Goal: Task Accomplishment & Management: Complete application form

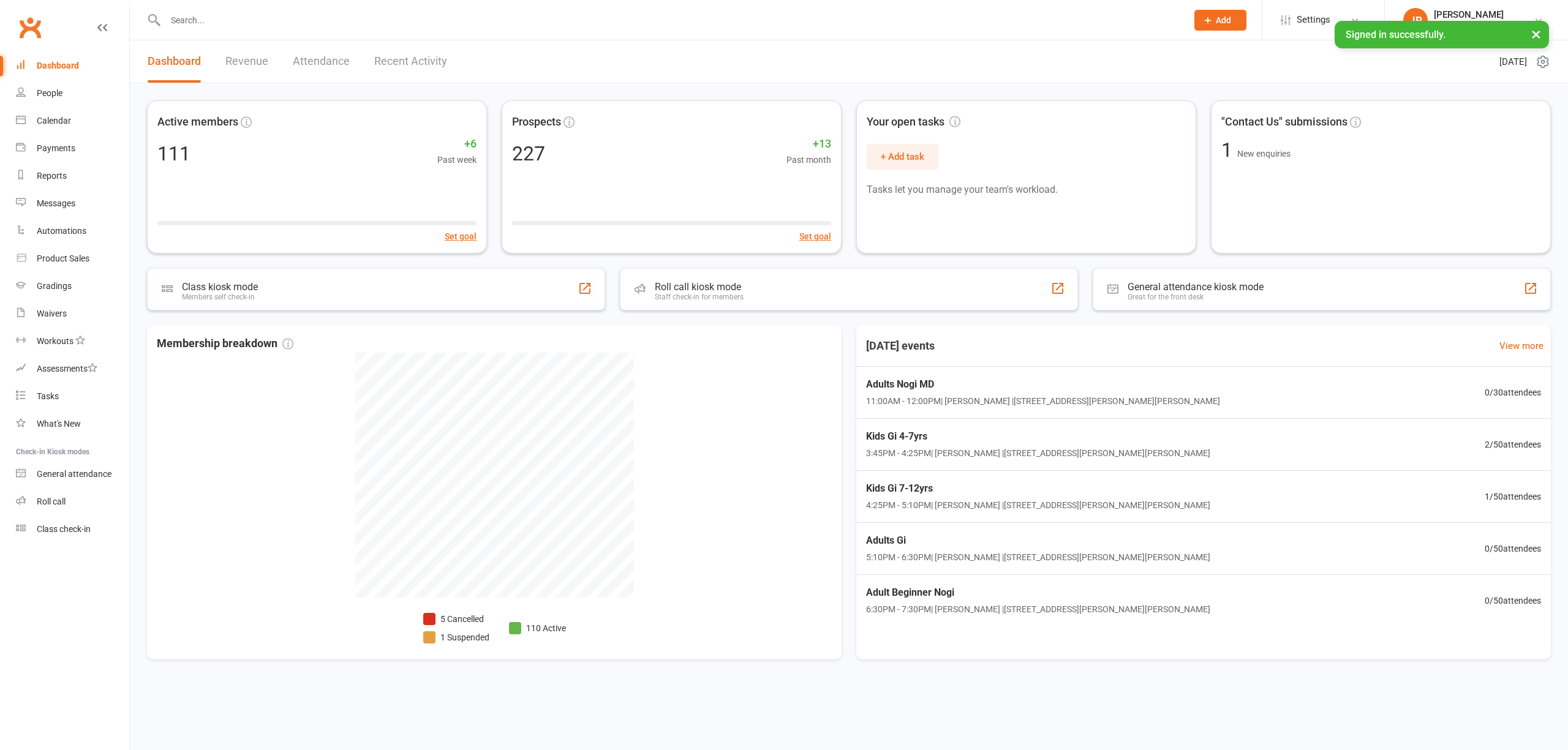
click at [255, 18] on input "text" at bounding box center [670, 20] width 1017 height 17
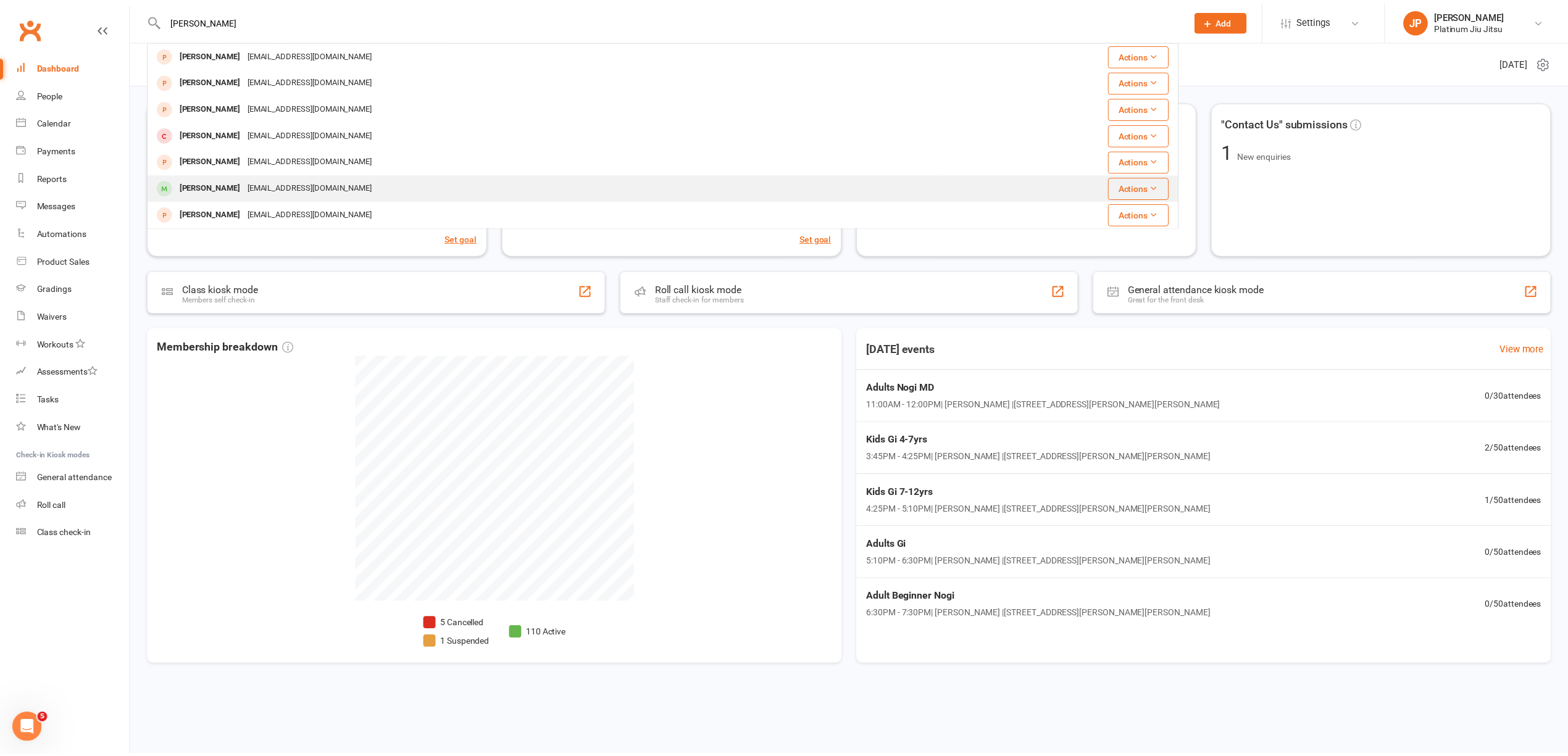
scroll to position [1, 0]
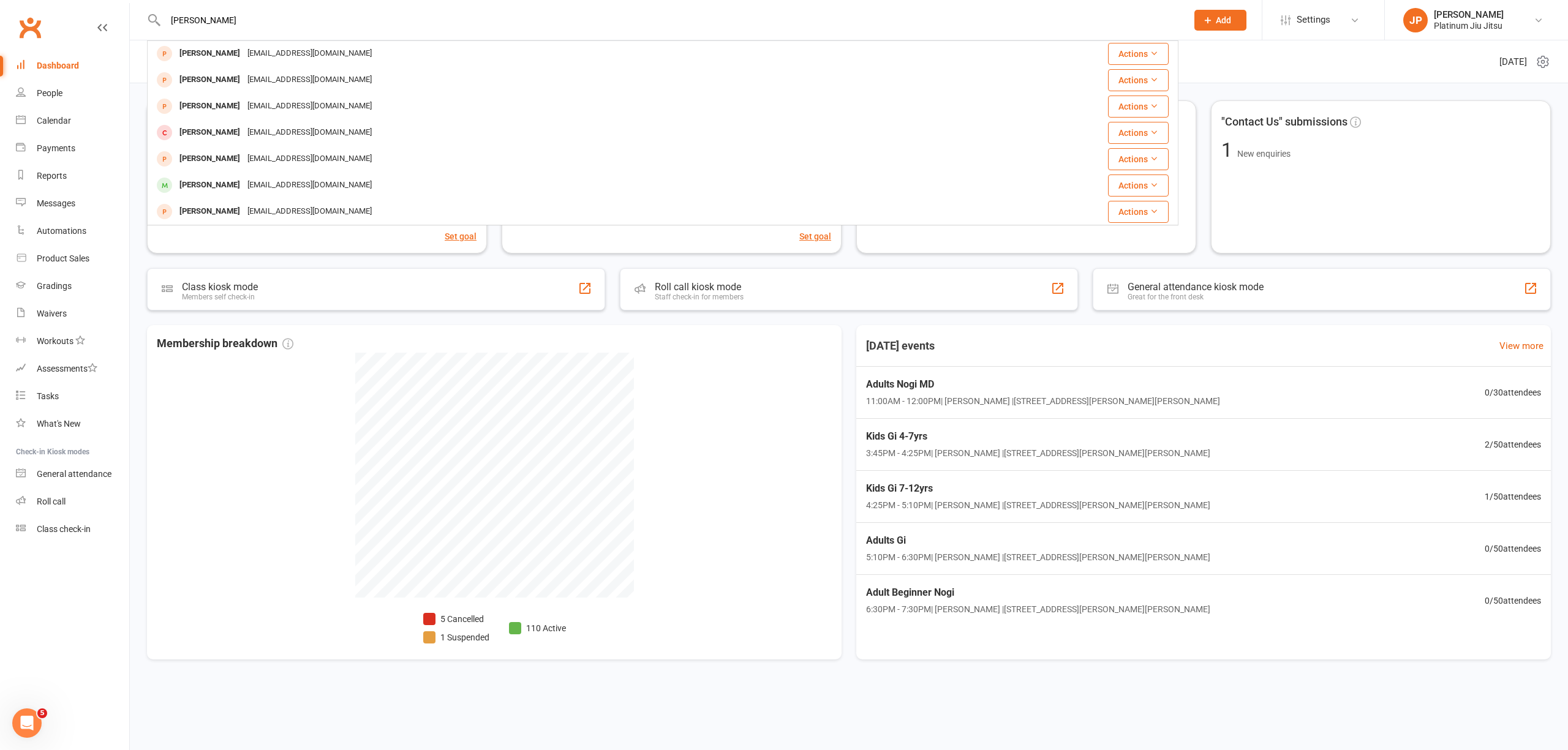
drag, startPoint x: 189, startPoint y: 27, endPoint x: 112, endPoint y: 26, distance: 77.0
click at [112, 3] on header "[PERSON_NAME] [PERSON_NAME] [EMAIL_ADDRESS][DOMAIN_NAME] Actions [PERSON_NAME] …" at bounding box center [784, 3] width 1568 height 0
type input "[PERSON_NAME]"
click at [65, 66] on div "Dashboard" at bounding box center [58, 66] width 42 height 10
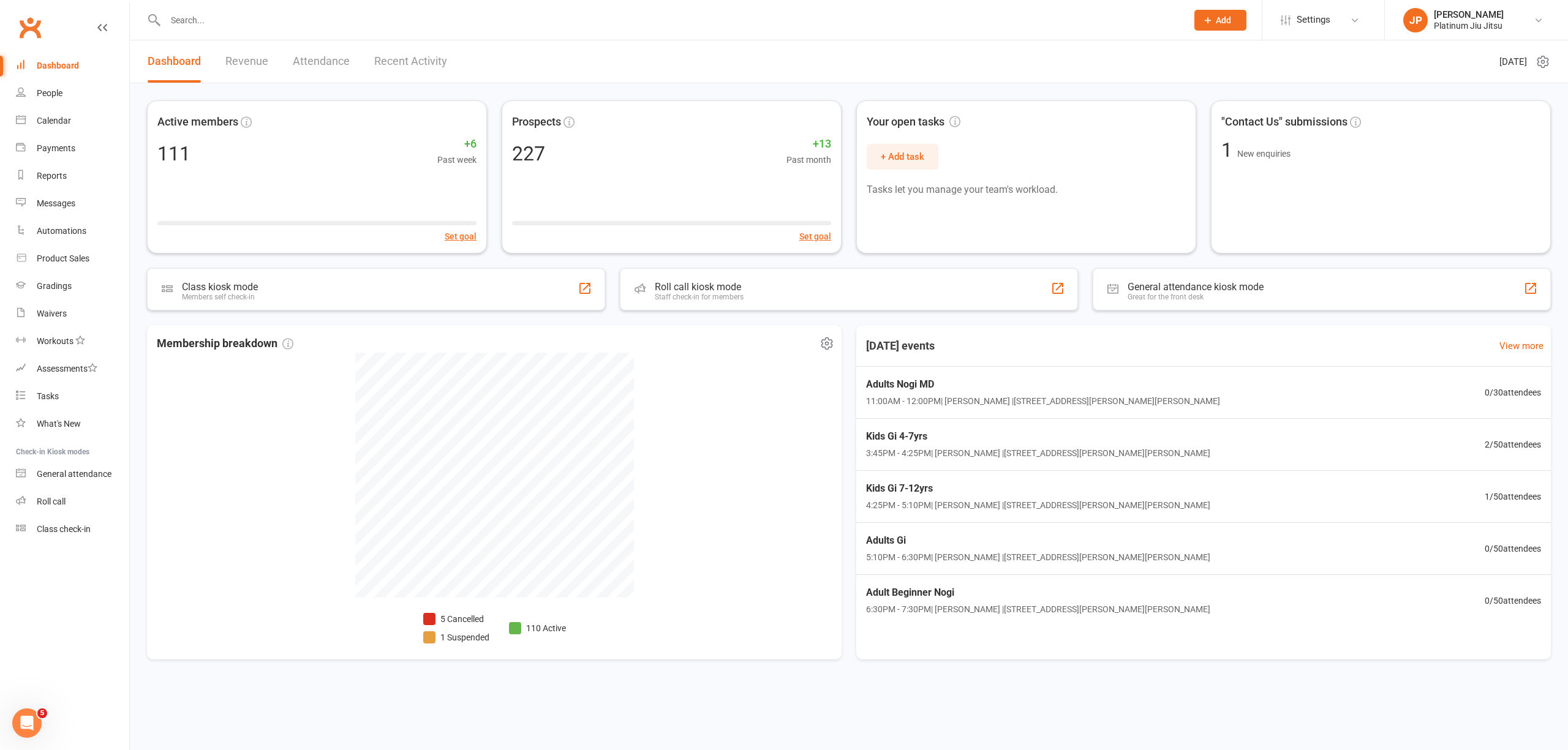
click at [461, 610] on div "5 Cancelled 1 Suspended 110 Active" at bounding box center [495, 501] width 279 height 297
click at [461, 615] on li "5 Cancelled" at bounding box center [456, 618] width 66 height 13
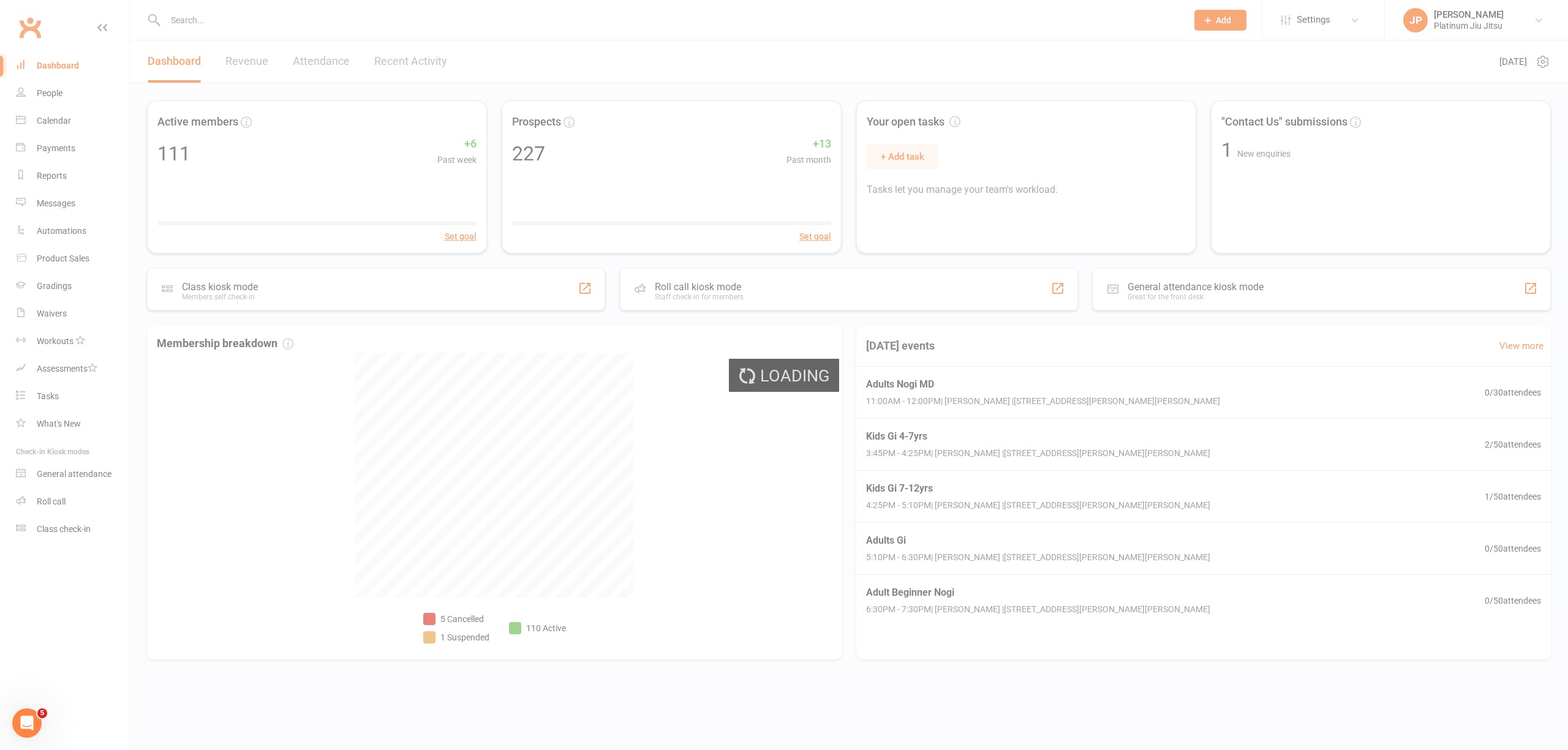
select select "no_trial"
select select "100"
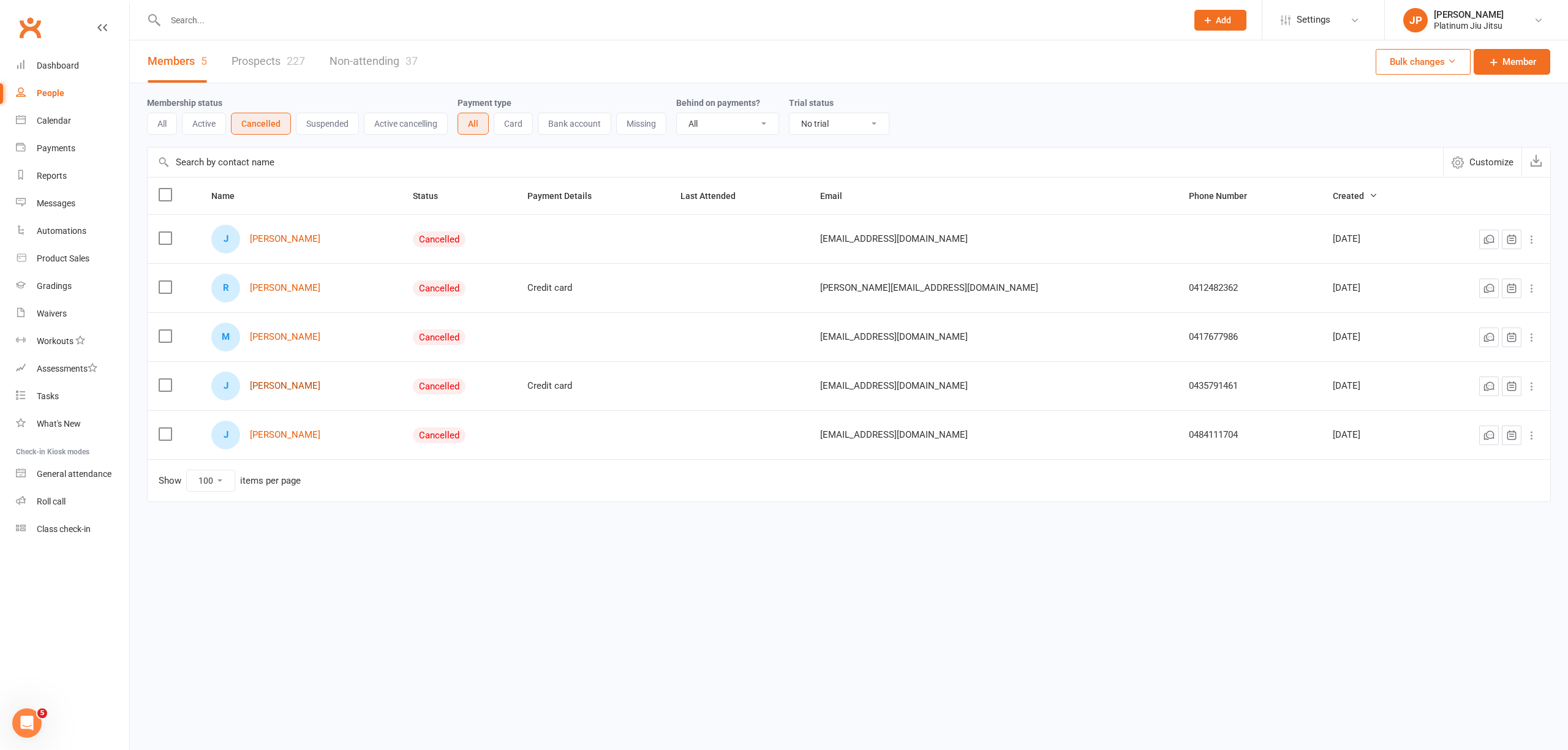
click at [289, 383] on link "[PERSON_NAME]" at bounding box center [285, 386] width 70 height 11
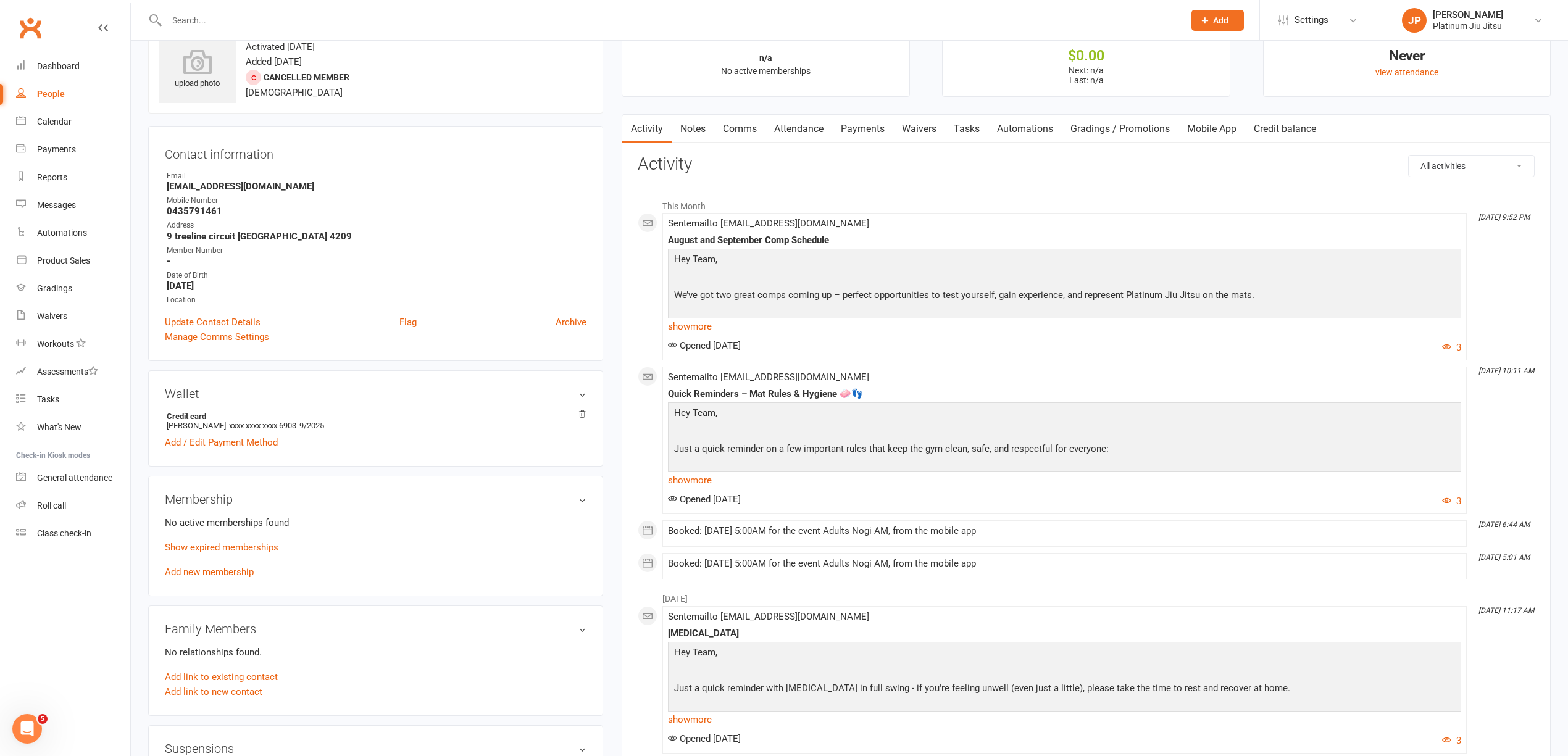
scroll to position [82, 0]
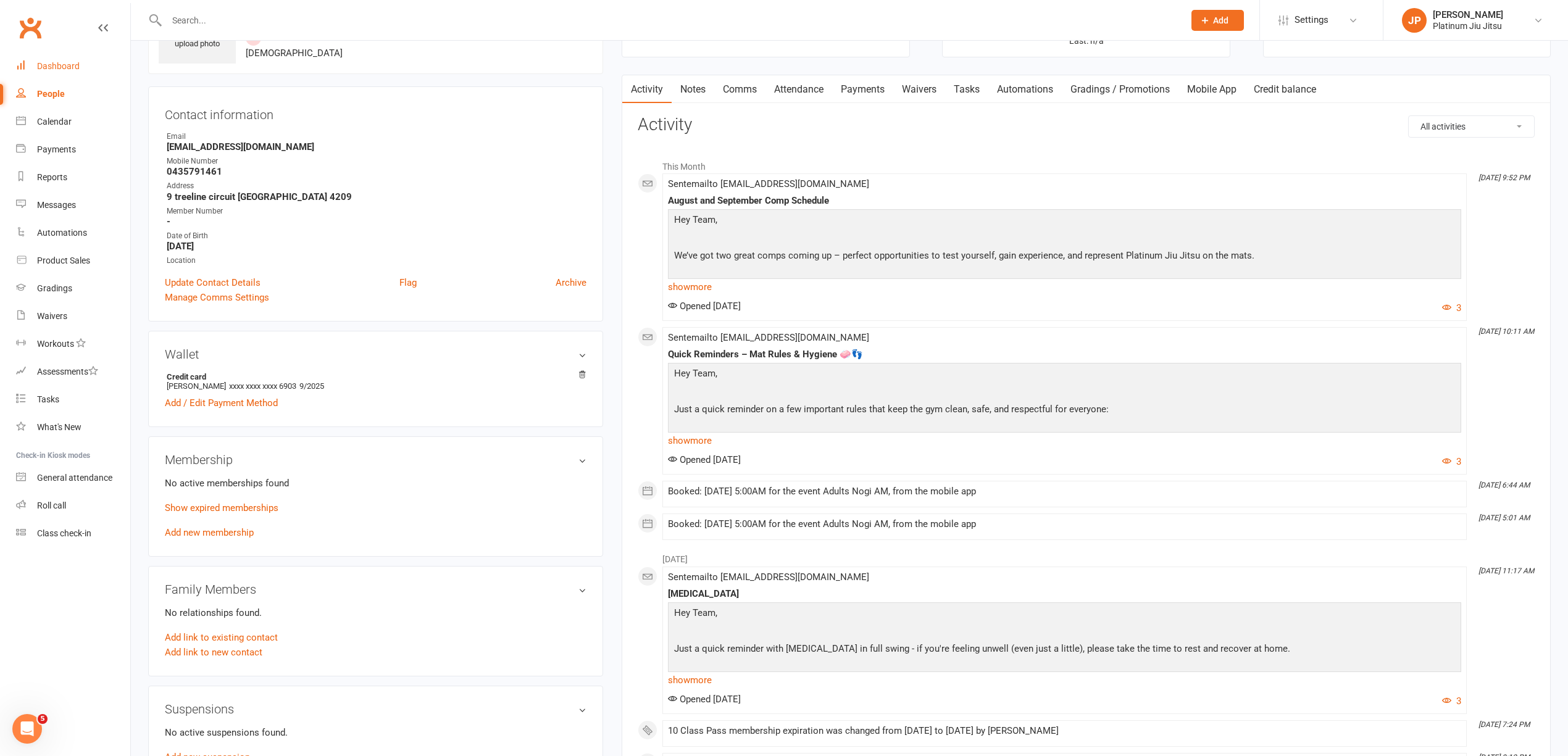
click at [62, 67] on div "Dashboard" at bounding box center [58, 66] width 42 height 10
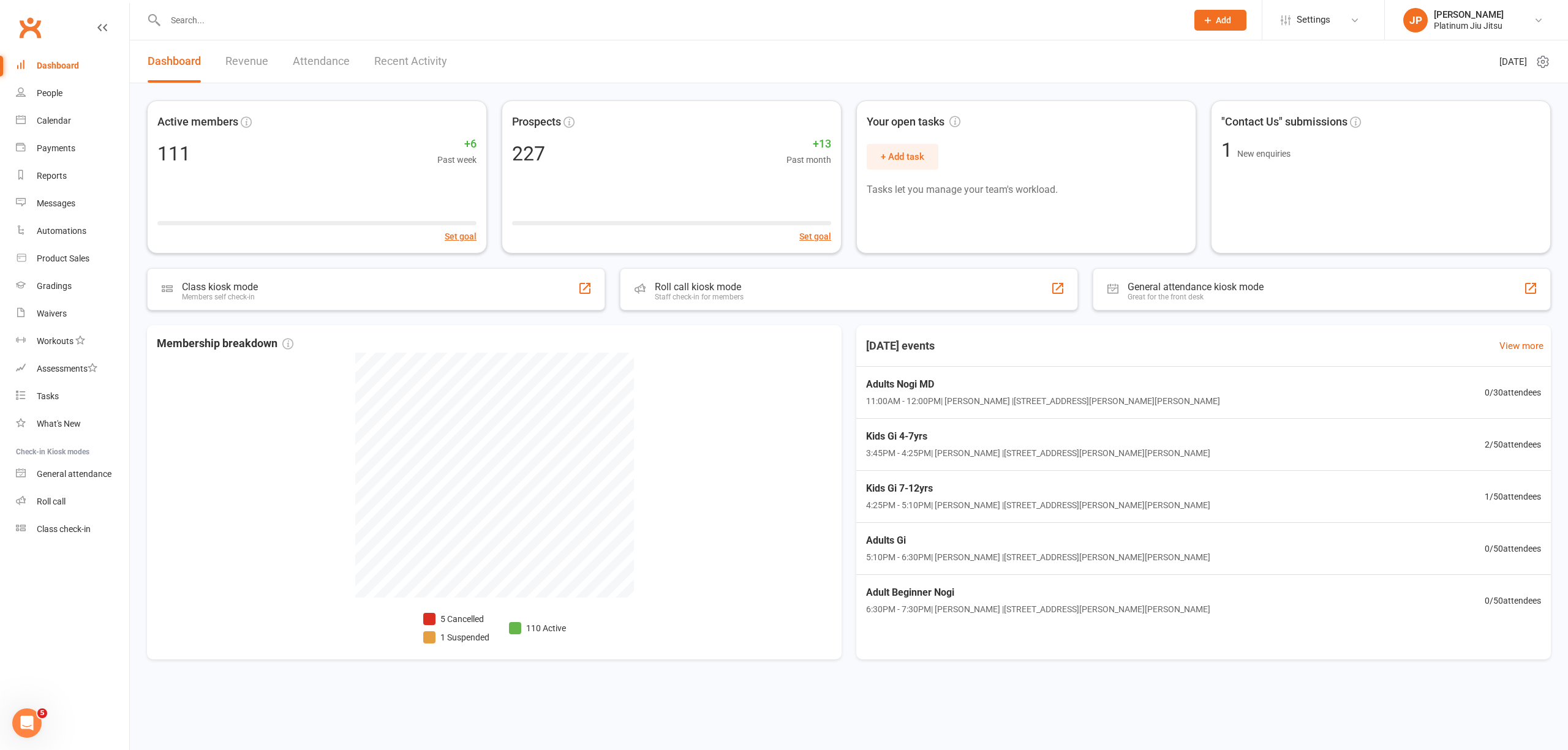
click at [609, 273] on div "Class kiosk mode Members self check-in Roll call kiosk mode Staff check-in for …" at bounding box center [848, 289] width 1404 height 42
click at [45, 100] on link "People" at bounding box center [72, 93] width 113 height 28
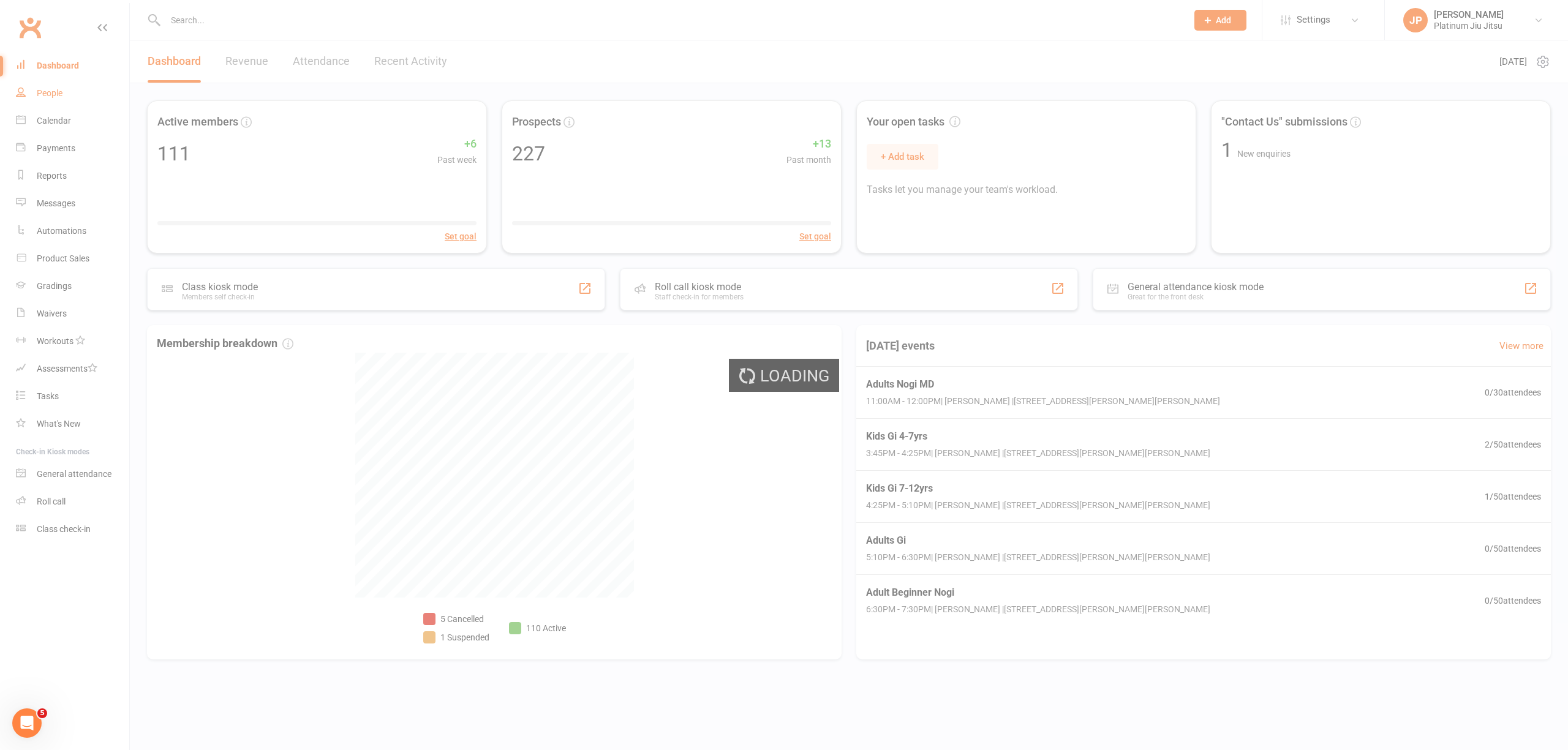
select select "100"
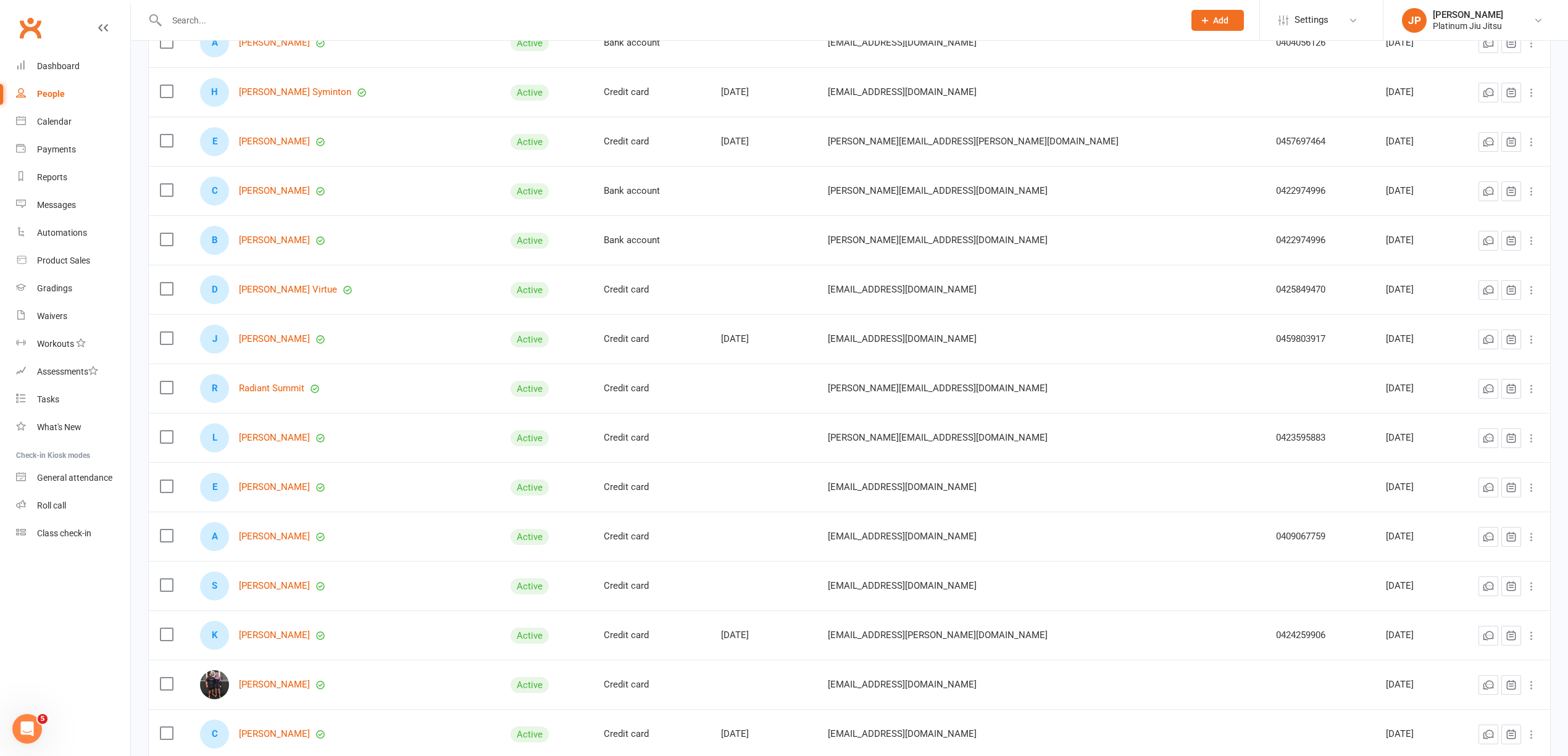
scroll to position [2303, 0]
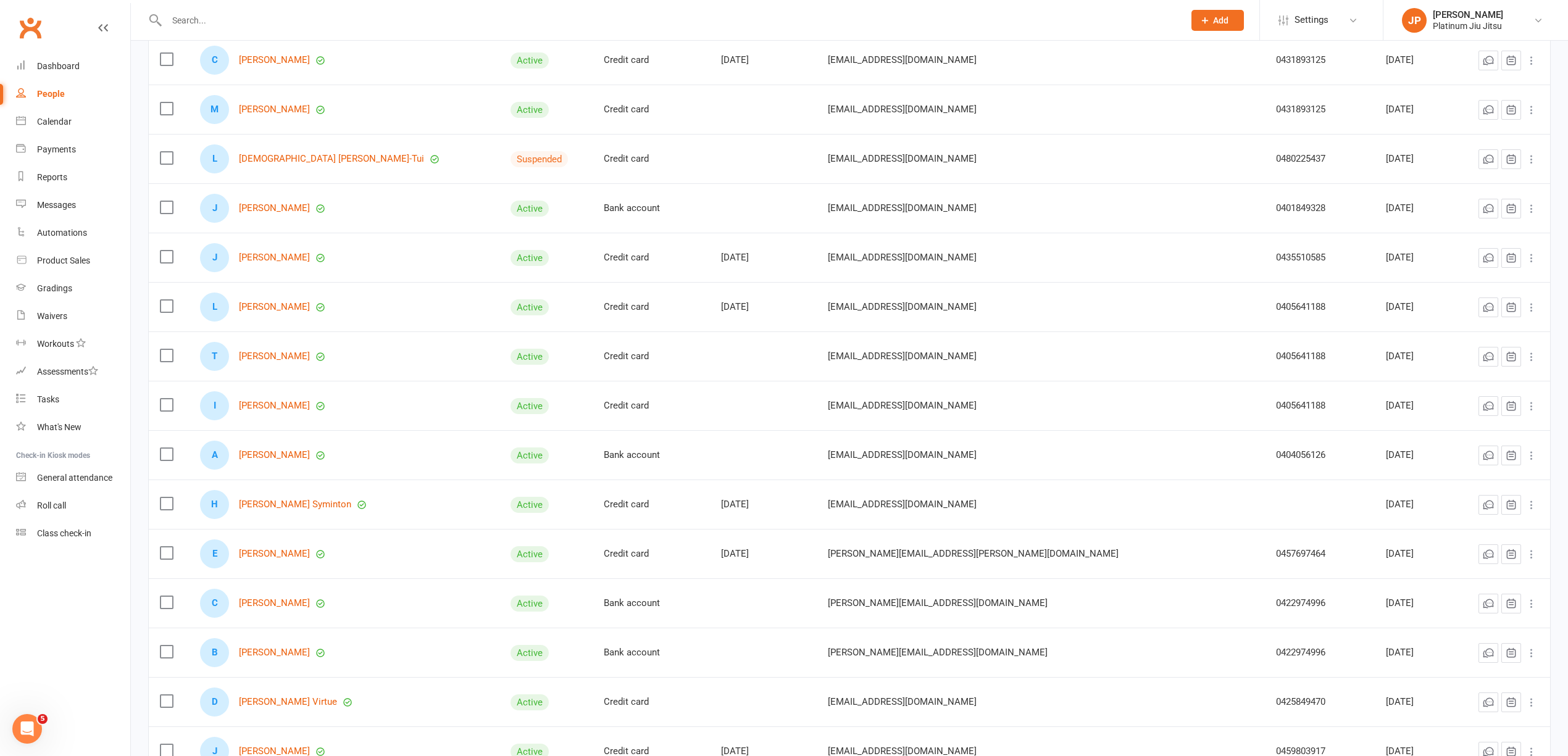
click at [287, 568] on div "E [PERSON_NAME]" at bounding box center [344, 554] width 288 height 29
click at [289, 559] on link "[PERSON_NAME]" at bounding box center [274, 554] width 71 height 11
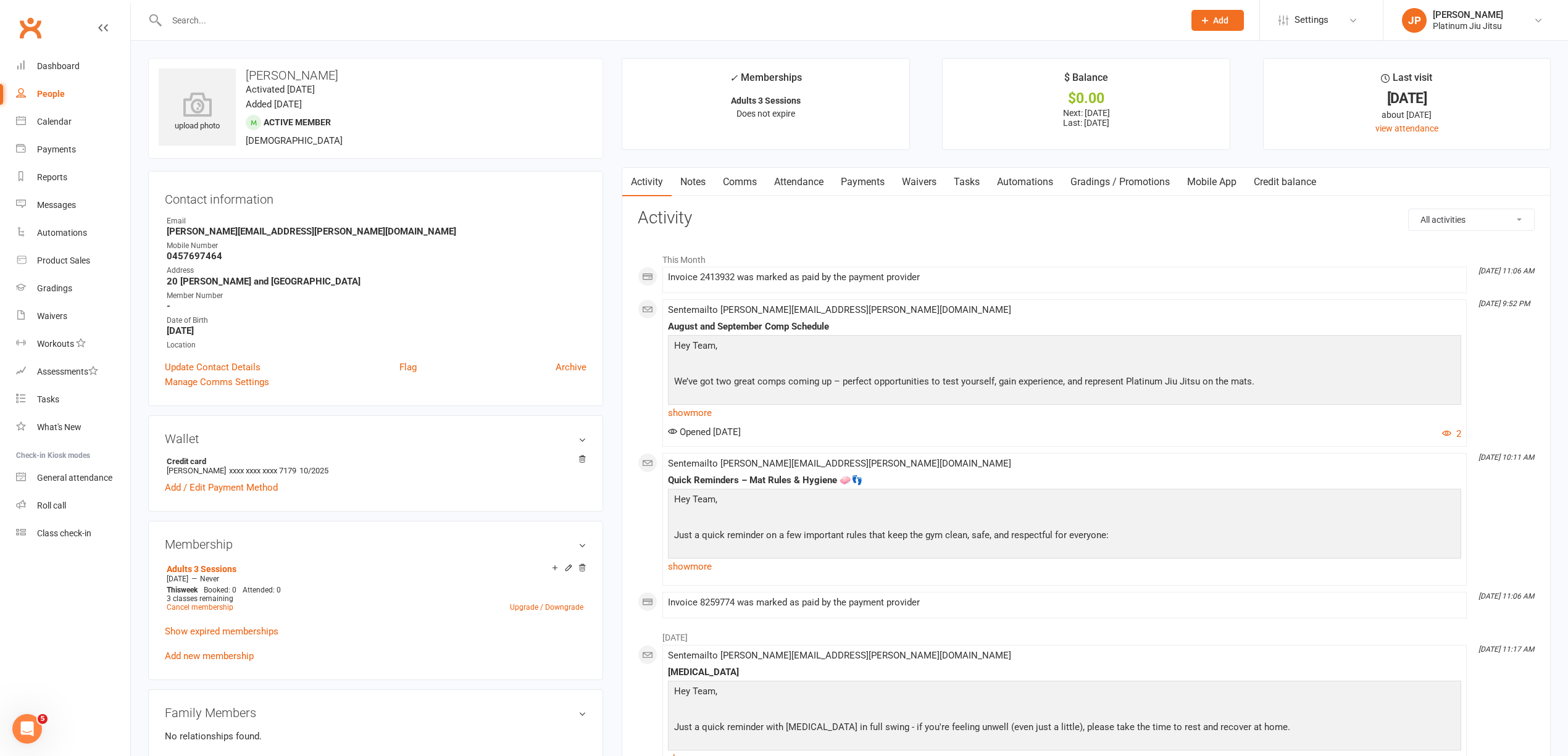
click at [862, 183] on link "Payments" at bounding box center [862, 182] width 61 height 28
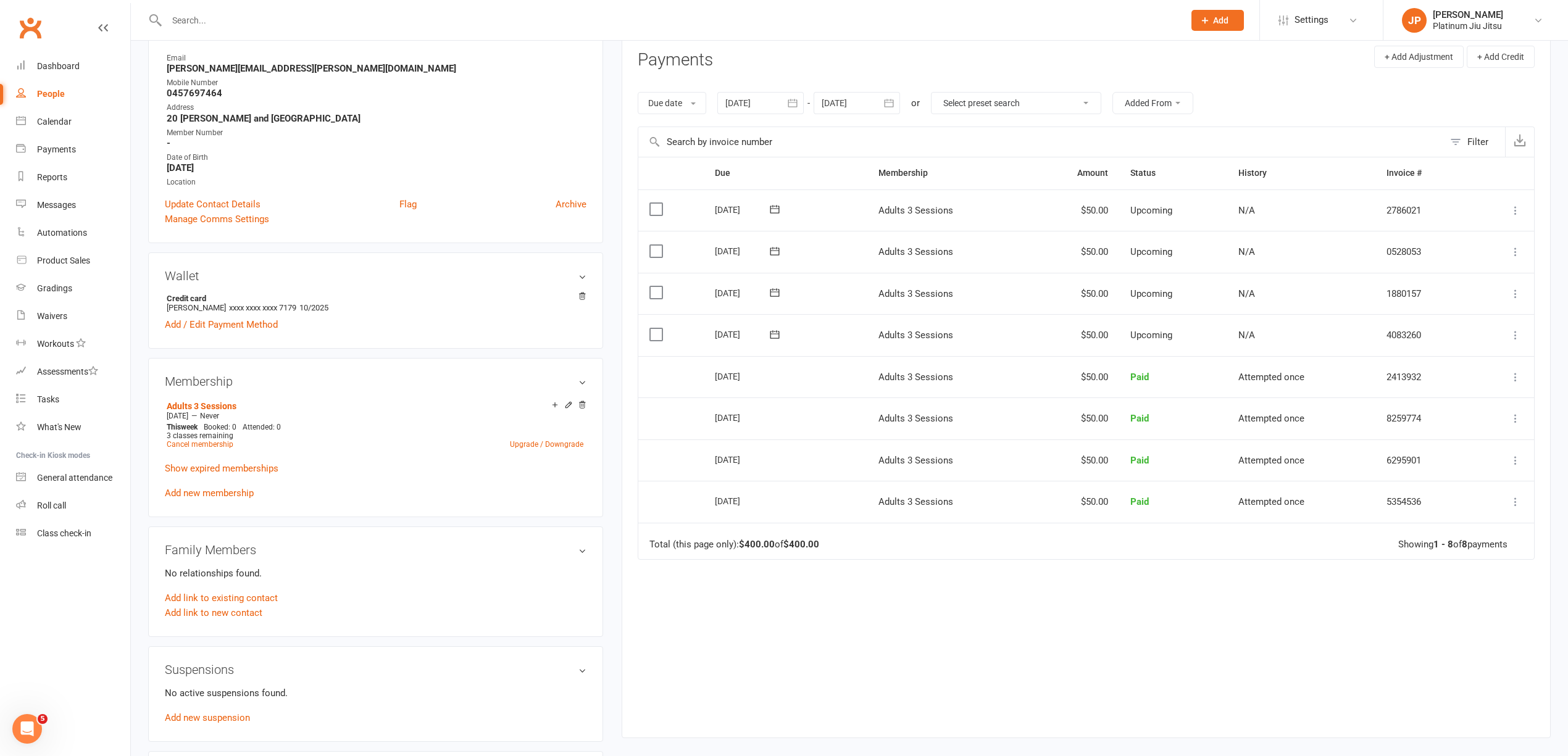
scroll to position [164, 0]
click at [749, 101] on div at bounding box center [760, 102] width 87 height 22
click at [740, 128] on icon "button" at bounding box center [737, 131] width 9 height 10
click at [876, 176] on span "01" at bounding box center [876, 179] width 10 height 10
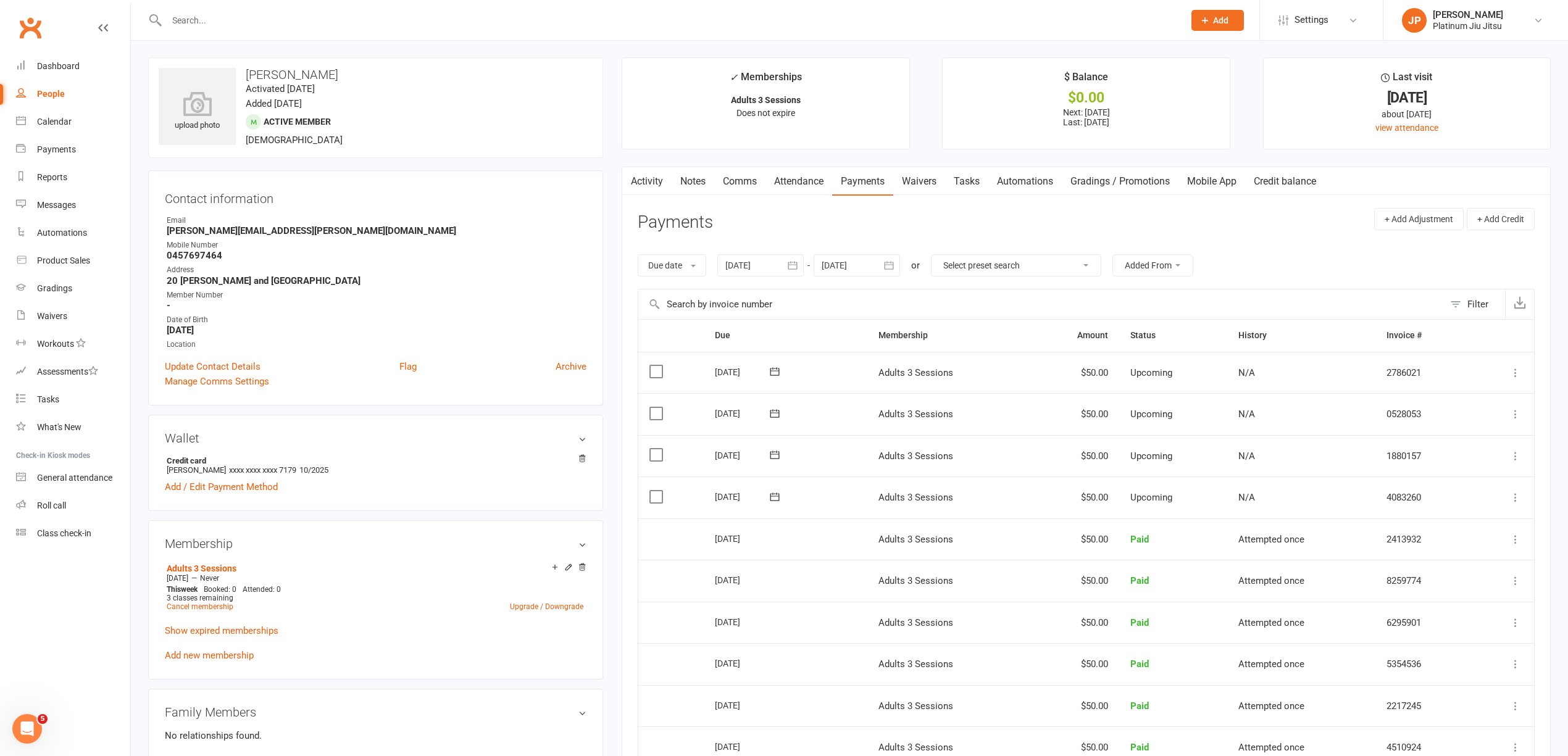
scroll to position [0, 0]
click at [751, 270] on div at bounding box center [760, 266] width 87 height 22
click at [745, 289] on button "button" at bounding box center [737, 295] width 27 height 22
click at [925, 344] on button "01" at bounding box center [933, 342] width 32 height 22
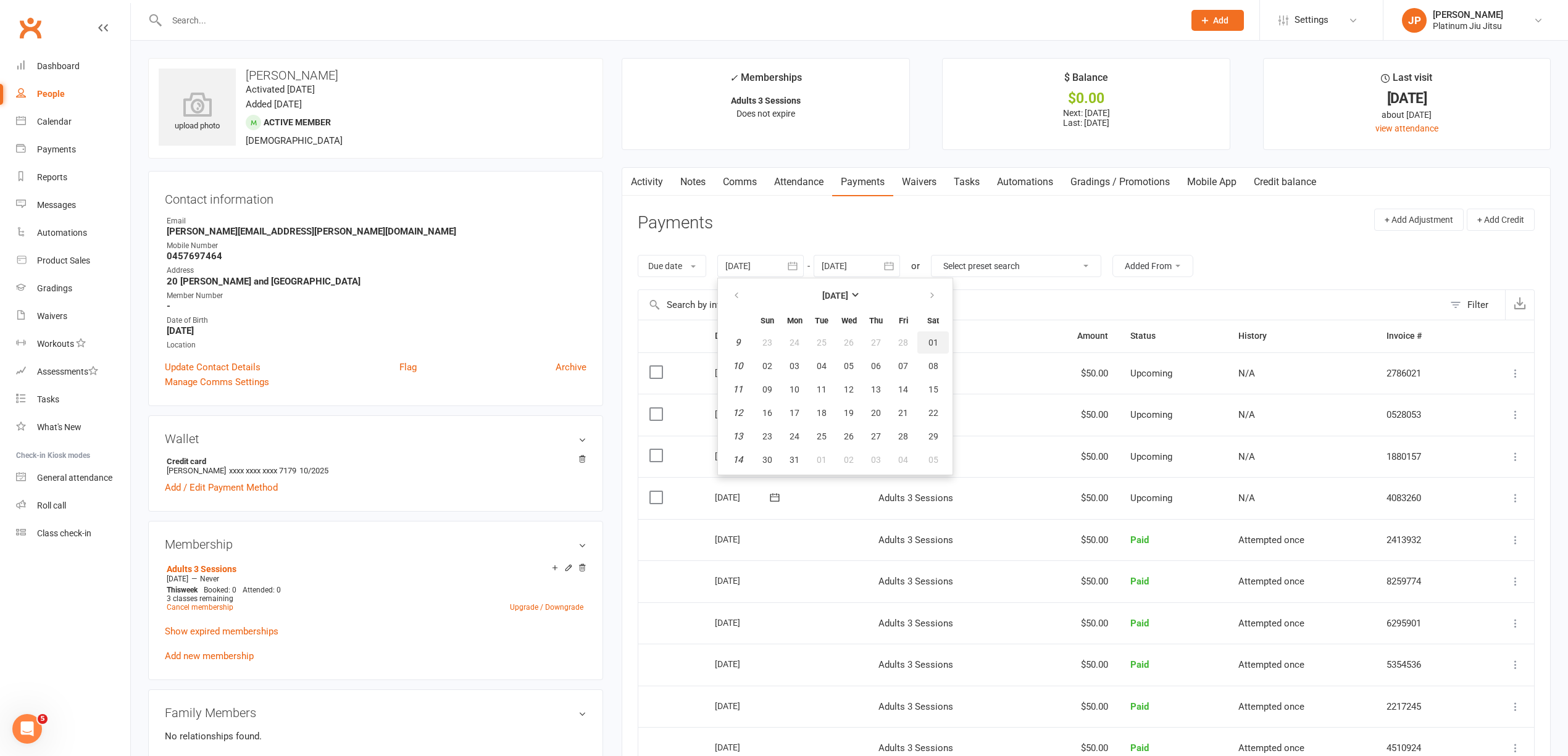
type input "[DATE]"
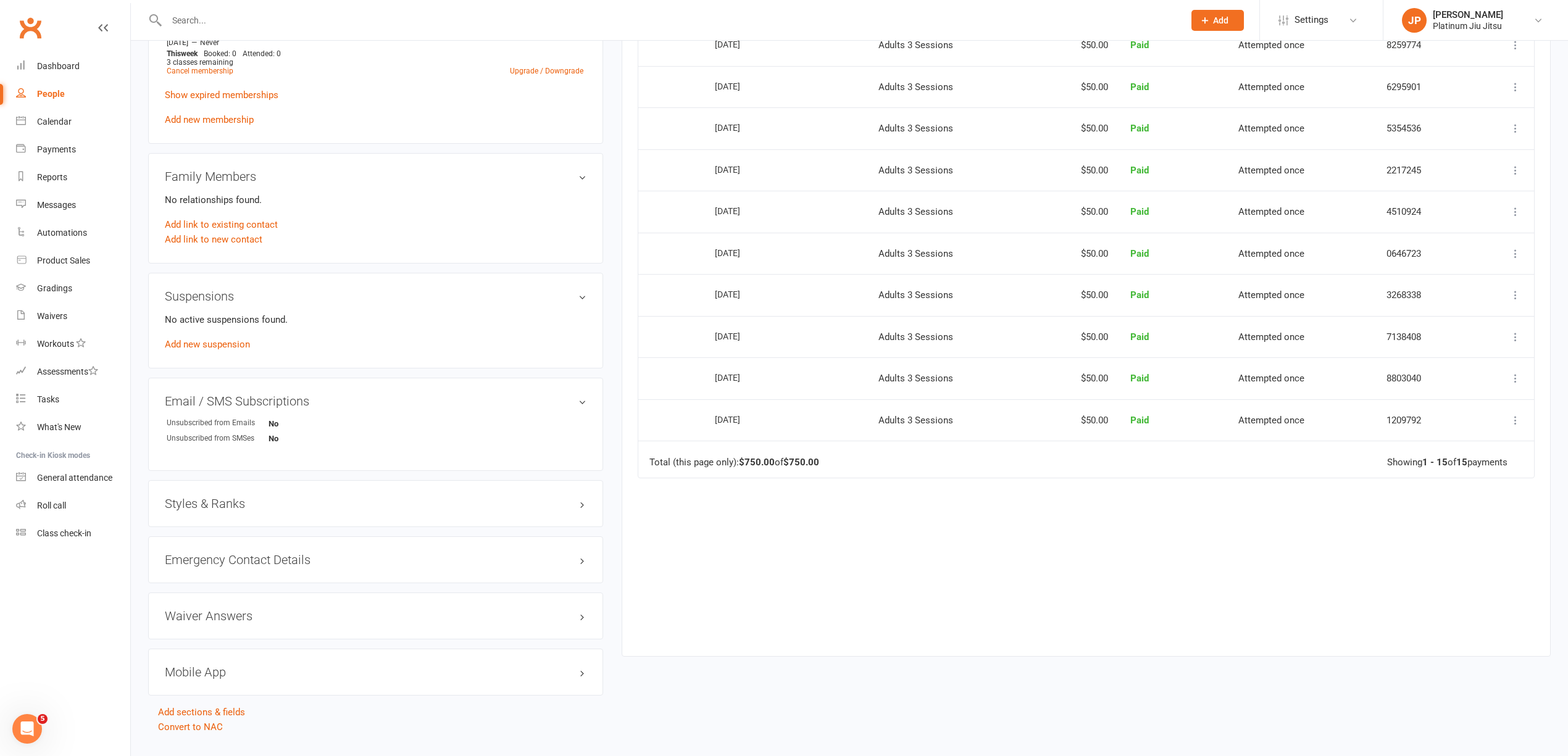
scroll to position [486, 0]
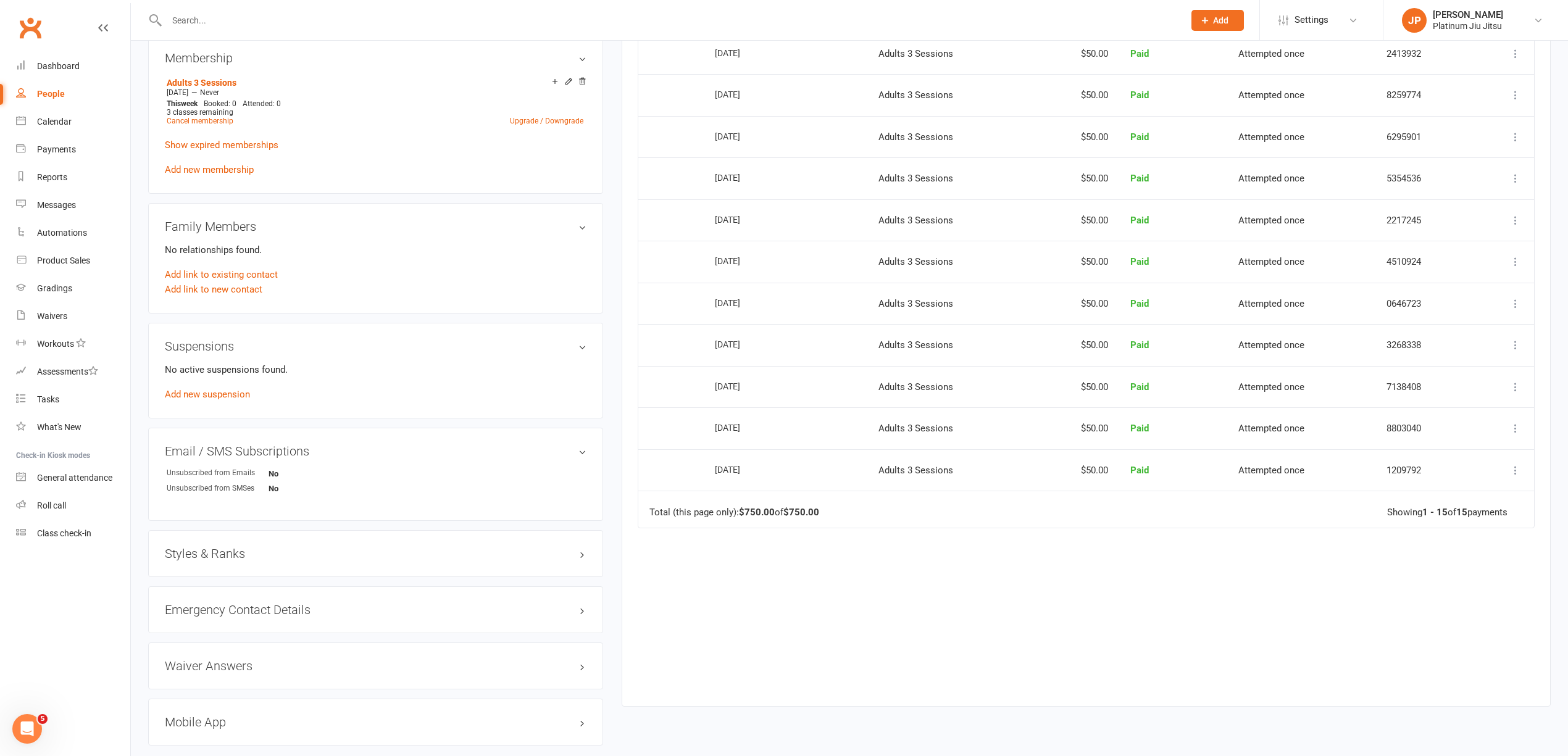
click at [1220, 586] on div "Due Contact Membership Amount Status History Invoice # Select this [DATE] [PERS…" at bounding box center [1086, 260] width 897 height 853
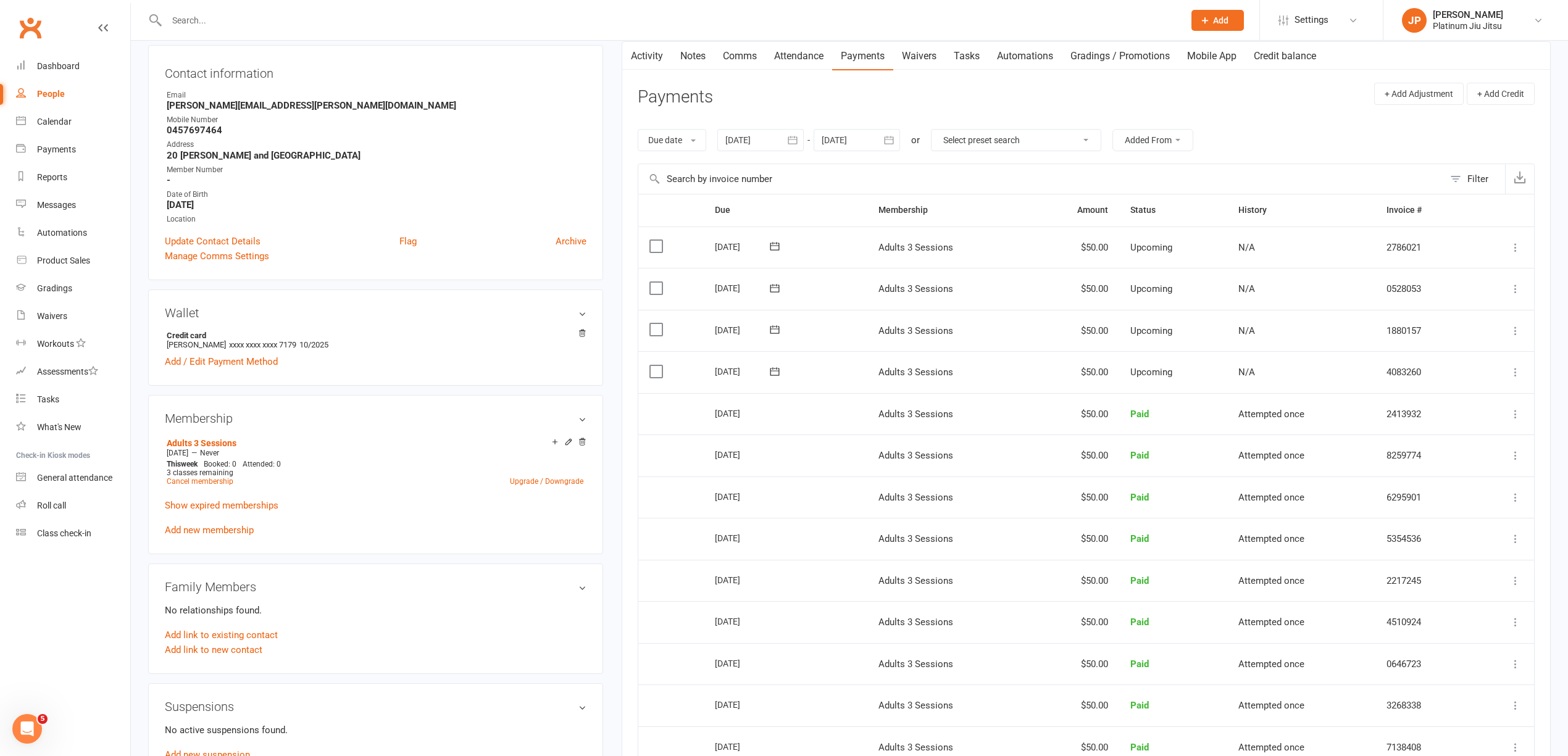
scroll to position [0, 0]
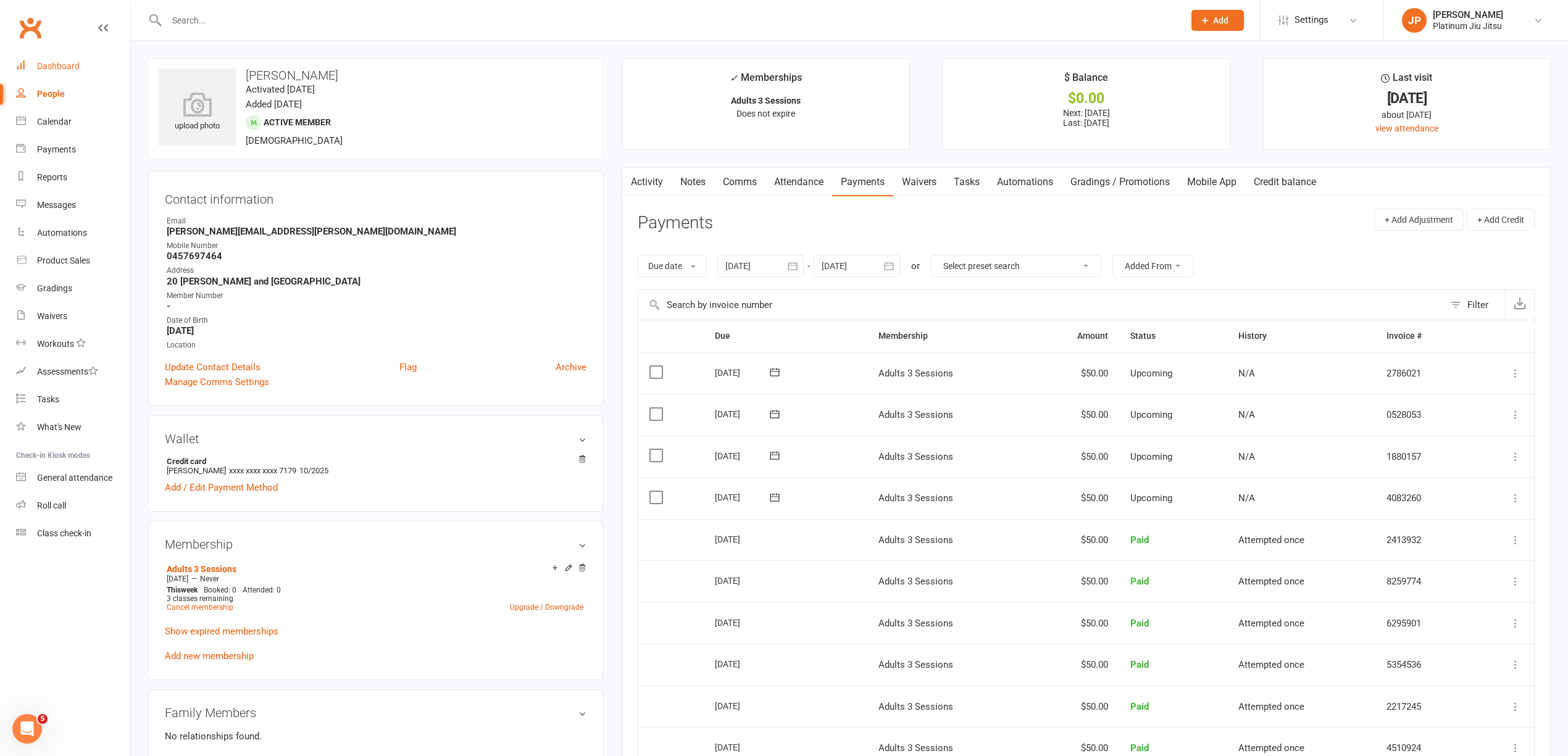
click at [51, 67] on div "Dashboard" at bounding box center [58, 66] width 42 height 10
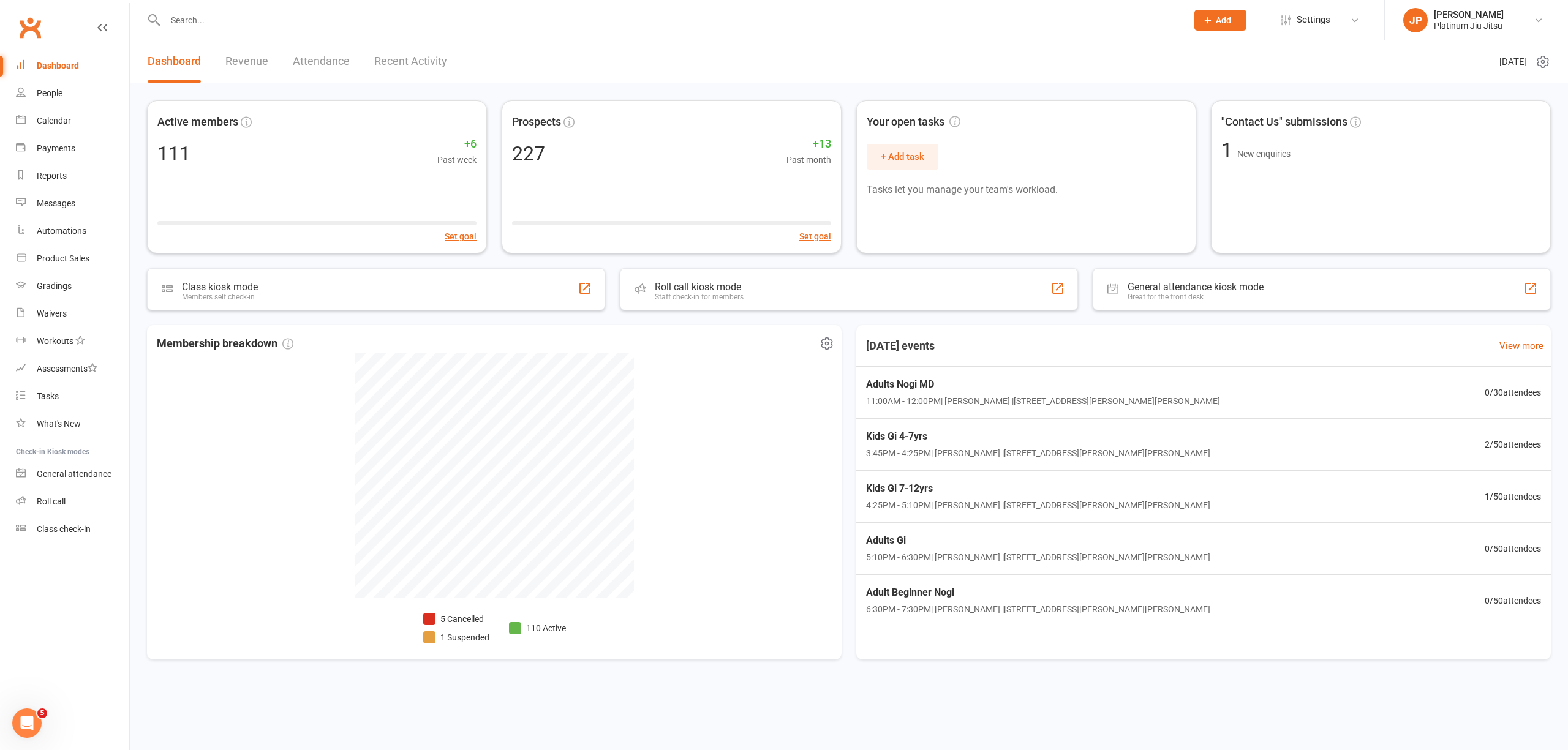
click at [456, 618] on li "5 Cancelled" at bounding box center [456, 618] width 66 height 13
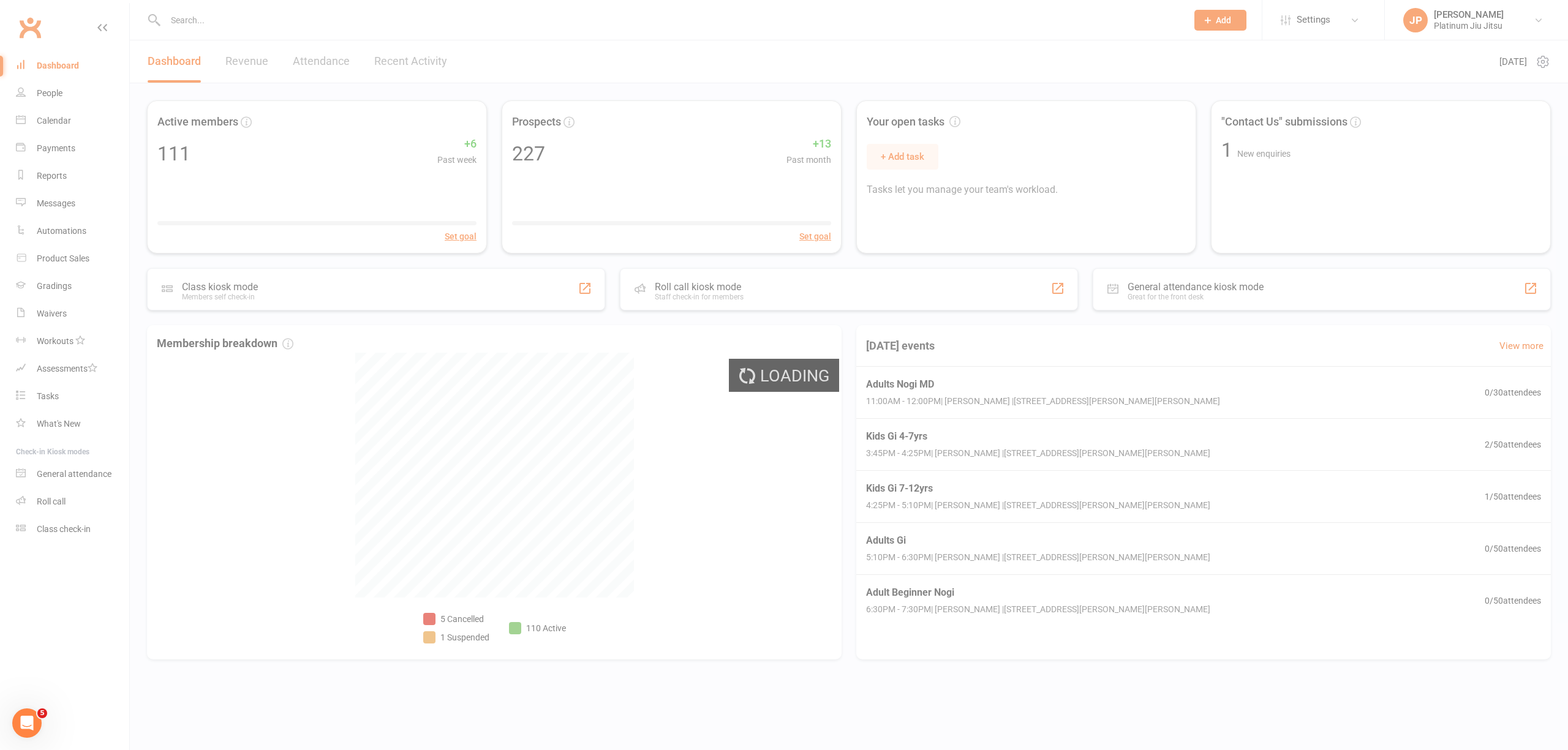
select select "no_trial"
select select "100"
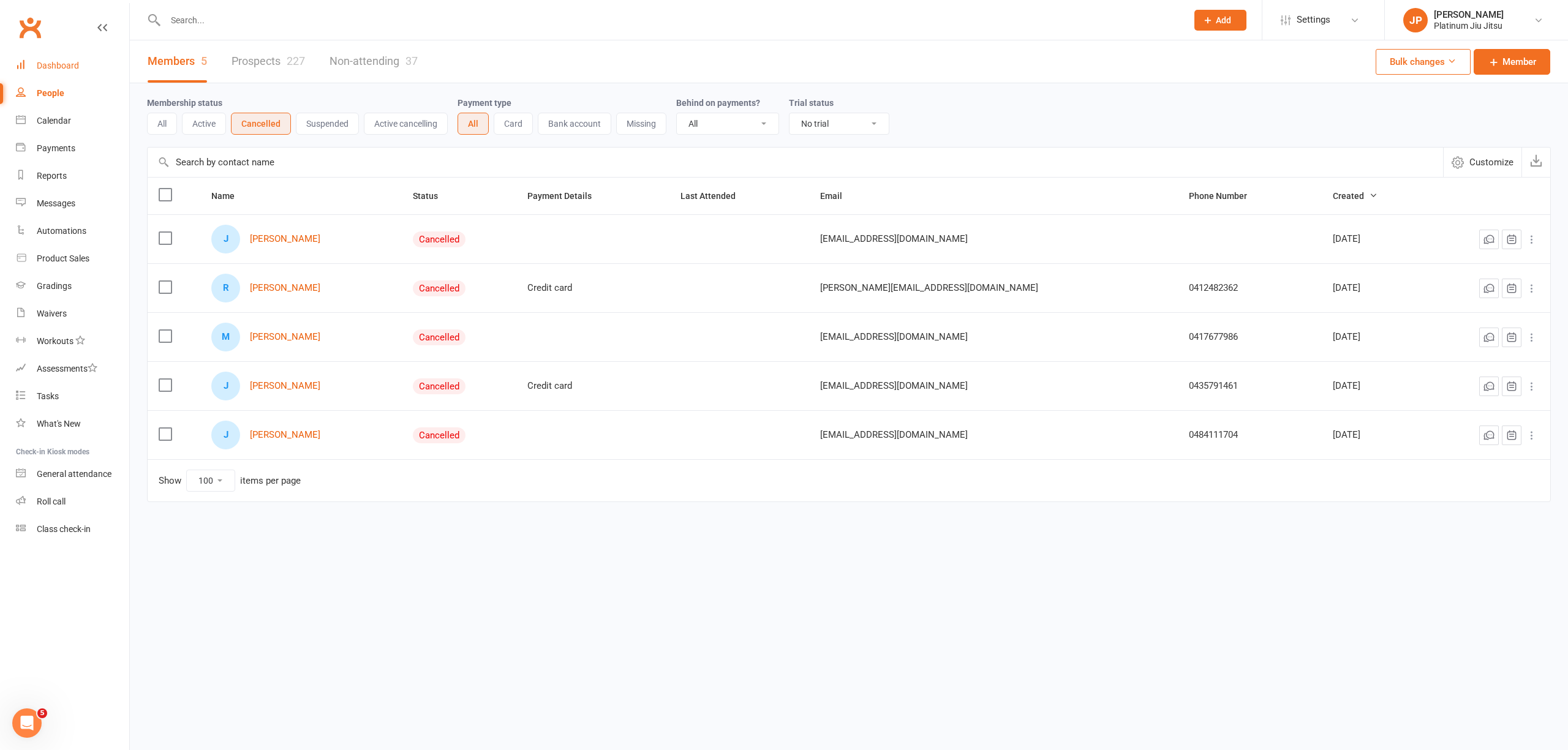
click at [55, 64] on div "Dashboard" at bounding box center [58, 66] width 42 height 10
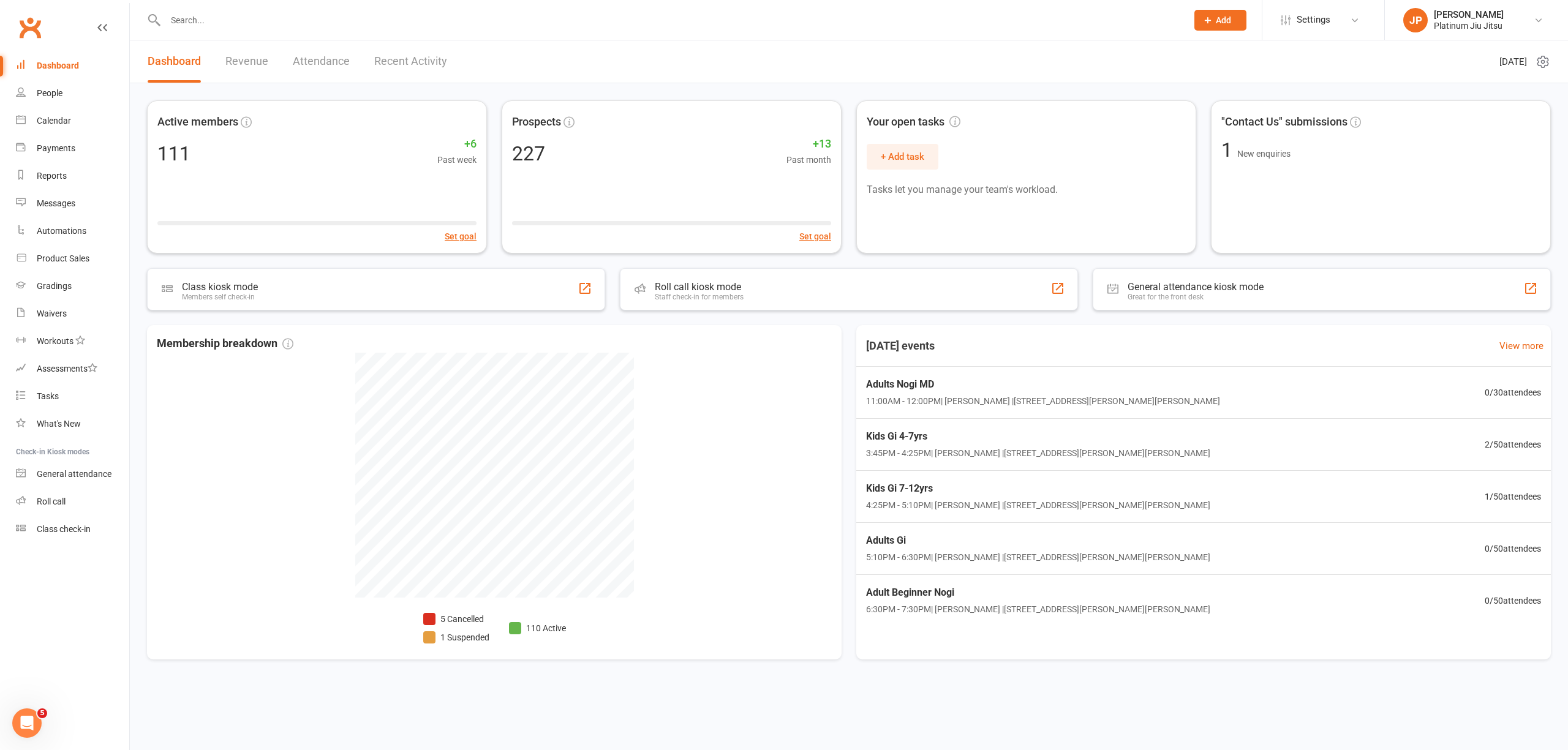
click at [250, 27] on input "text" at bounding box center [670, 20] width 1017 height 17
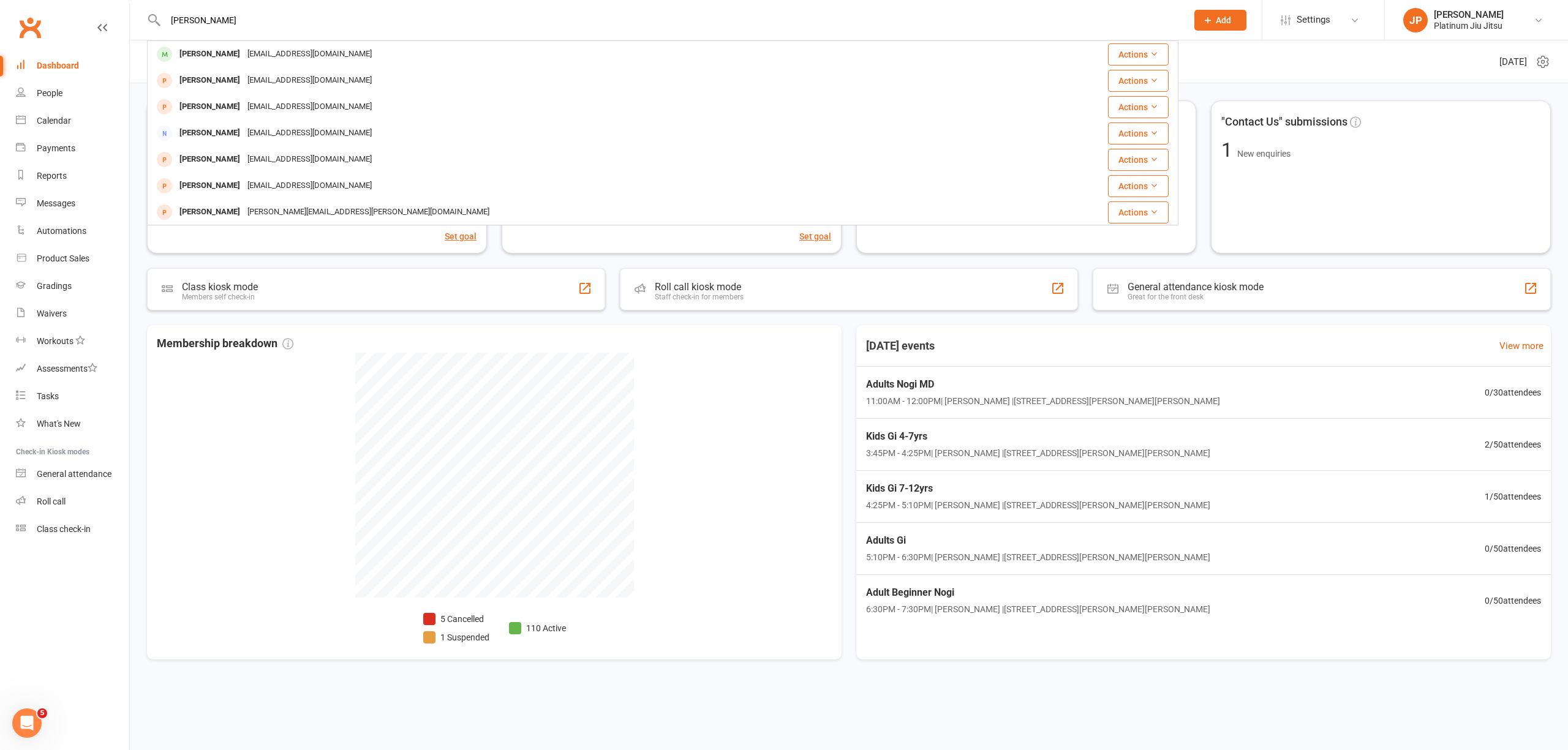
type input "[PERSON_NAME]"
click at [227, 49] on div "[PERSON_NAME]" at bounding box center [209, 54] width 68 height 18
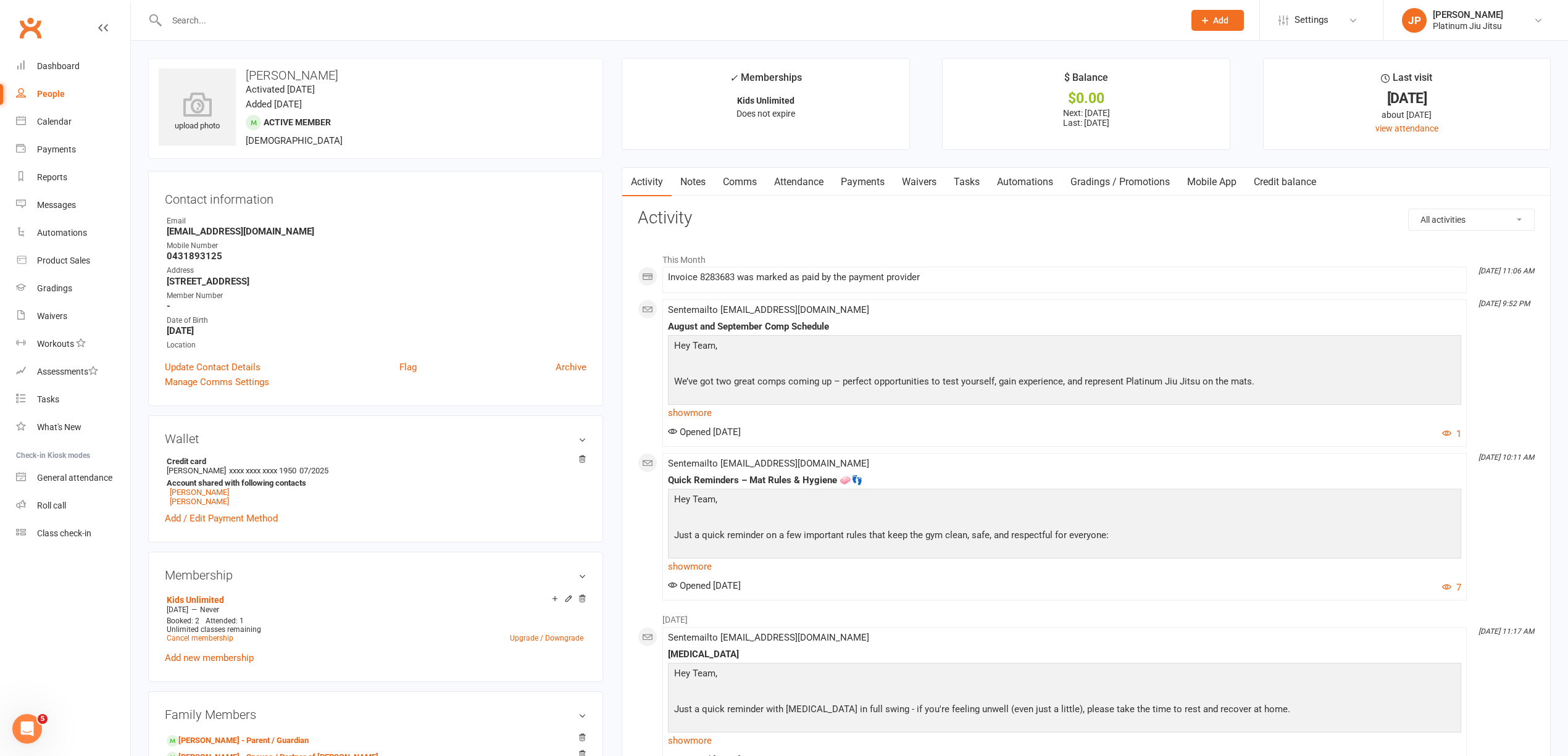
click at [871, 186] on link "Payments" at bounding box center [862, 182] width 61 height 28
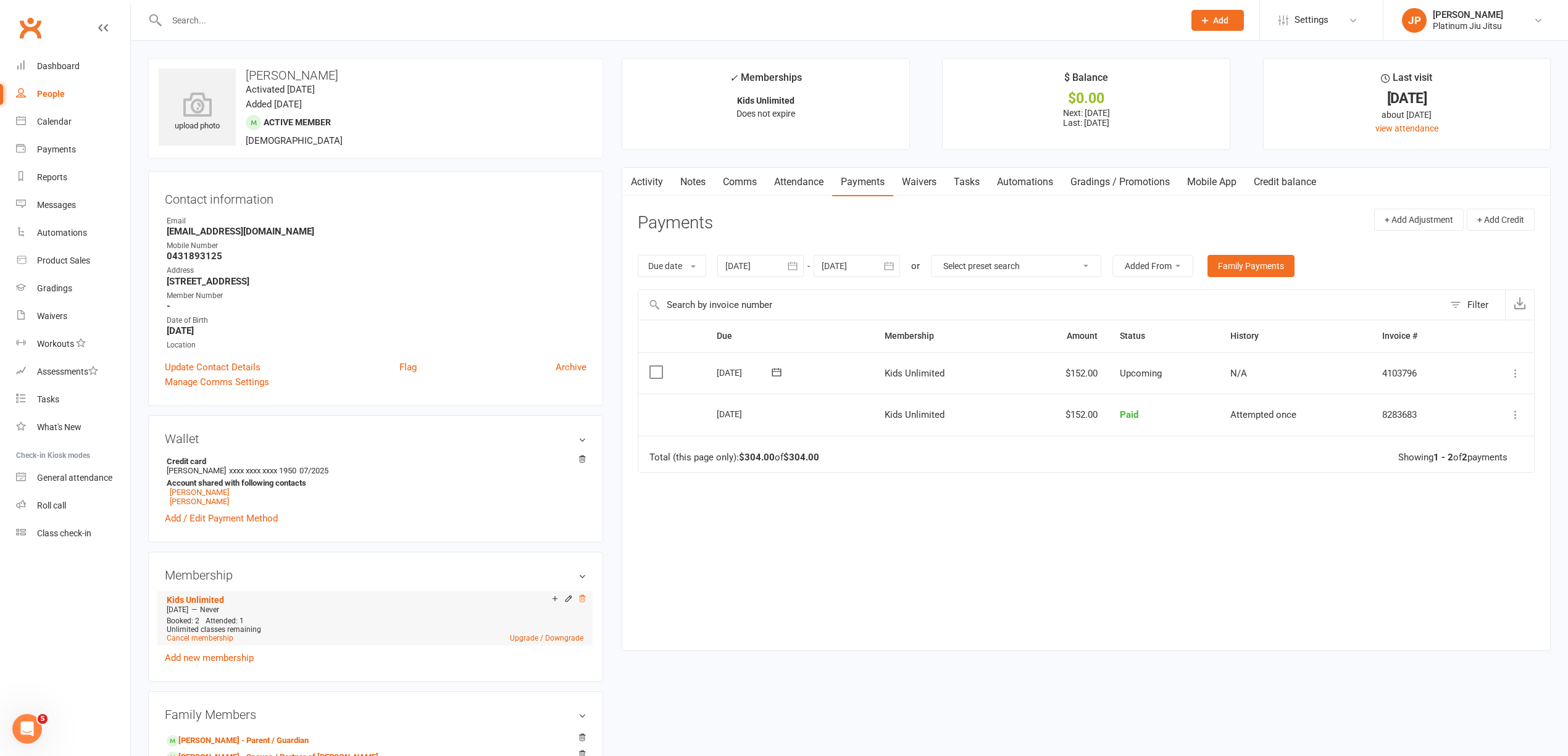
click at [581, 603] on icon at bounding box center [582, 599] width 9 height 9
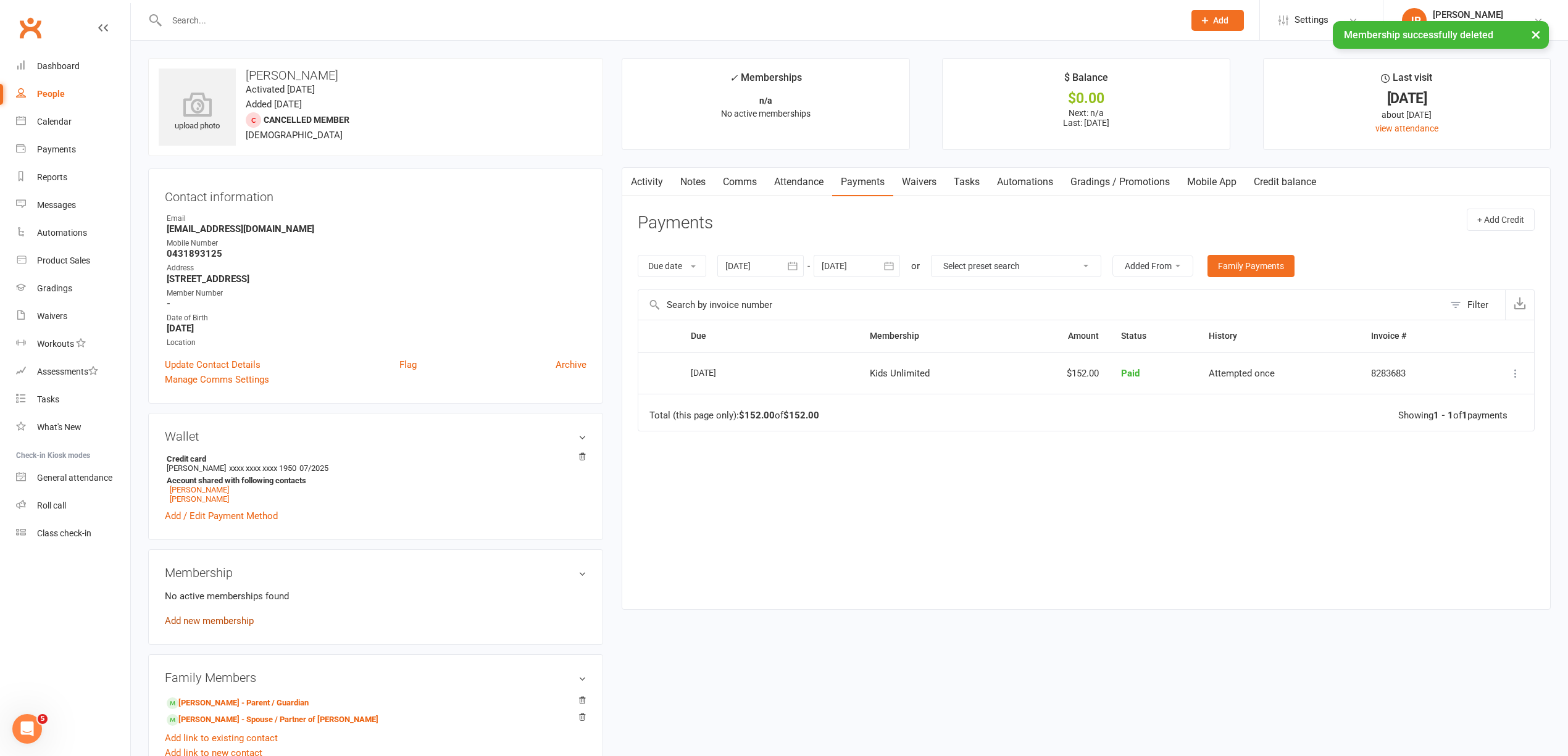
click at [219, 625] on link "Add new membership" at bounding box center [209, 621] width 89 height 11
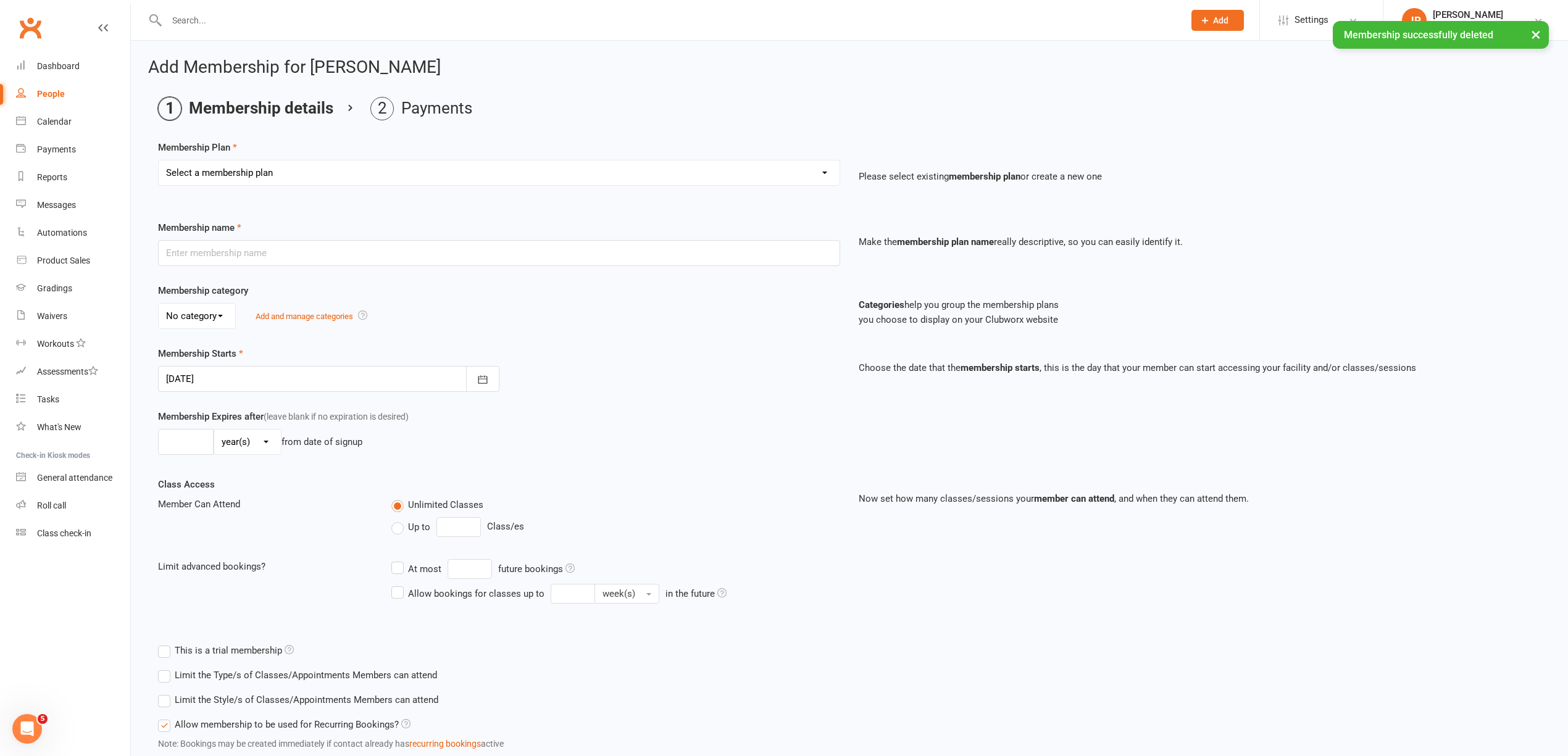
click at [280, 176] on select "Select a membership plan Create new Membership Plan Kids Unlimited Adults Unlim…" at bounding box center [499, 172] width 681 height 25
select select "1"
click at [159, 160] on select "Select a membership plan Create new Membership Plan Kids Unlimited Adults Unlim…" at bounding box center [499, 172] width 681 height 25
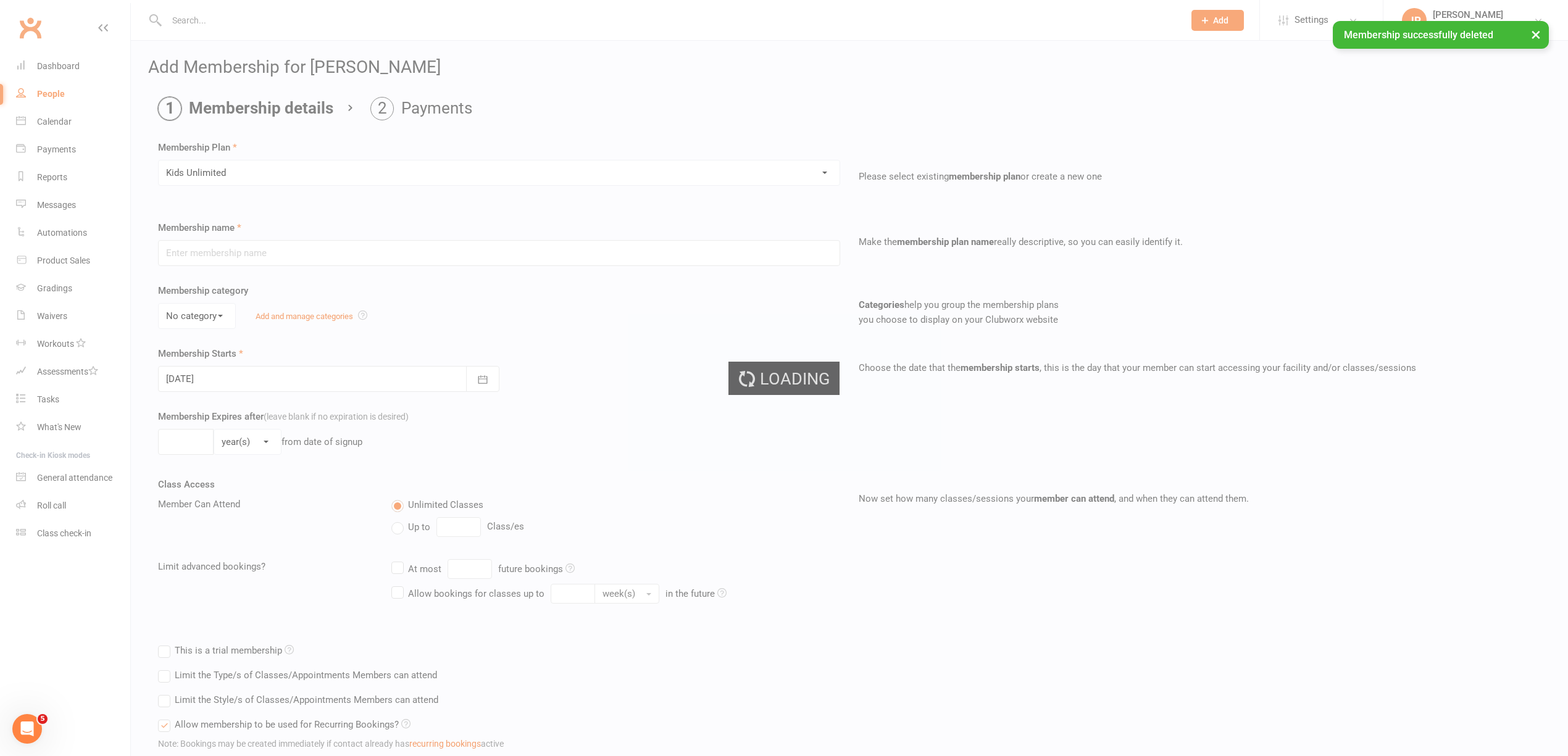
type input "Kids Unlimited"
select select "1"
type input "0"
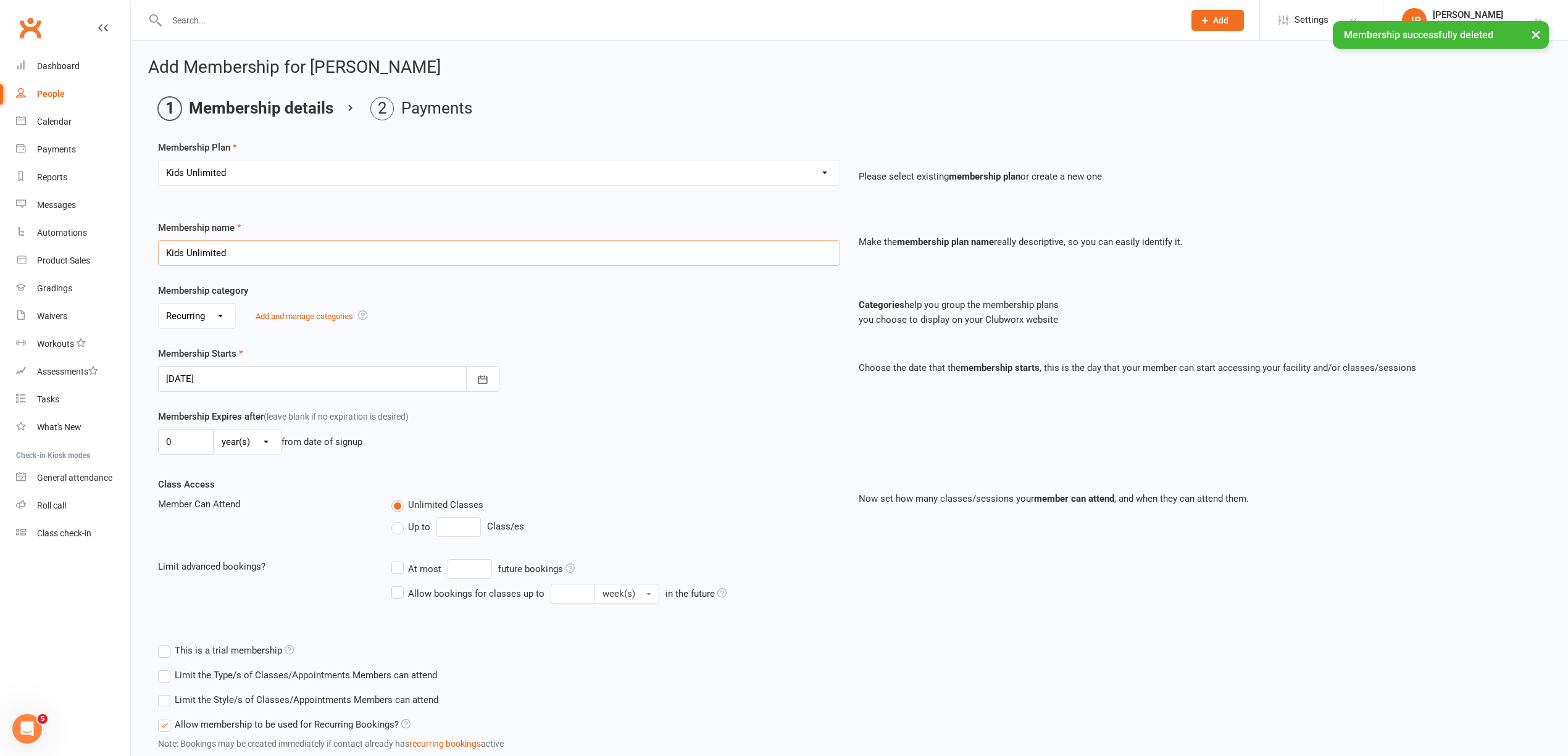
click at [208, 258] on input "Kids Unlimited" at bounding box center [499, 253] width 682 height 26
click at [188, 380] on div at bounding box center [329, 378] width 341 height 26
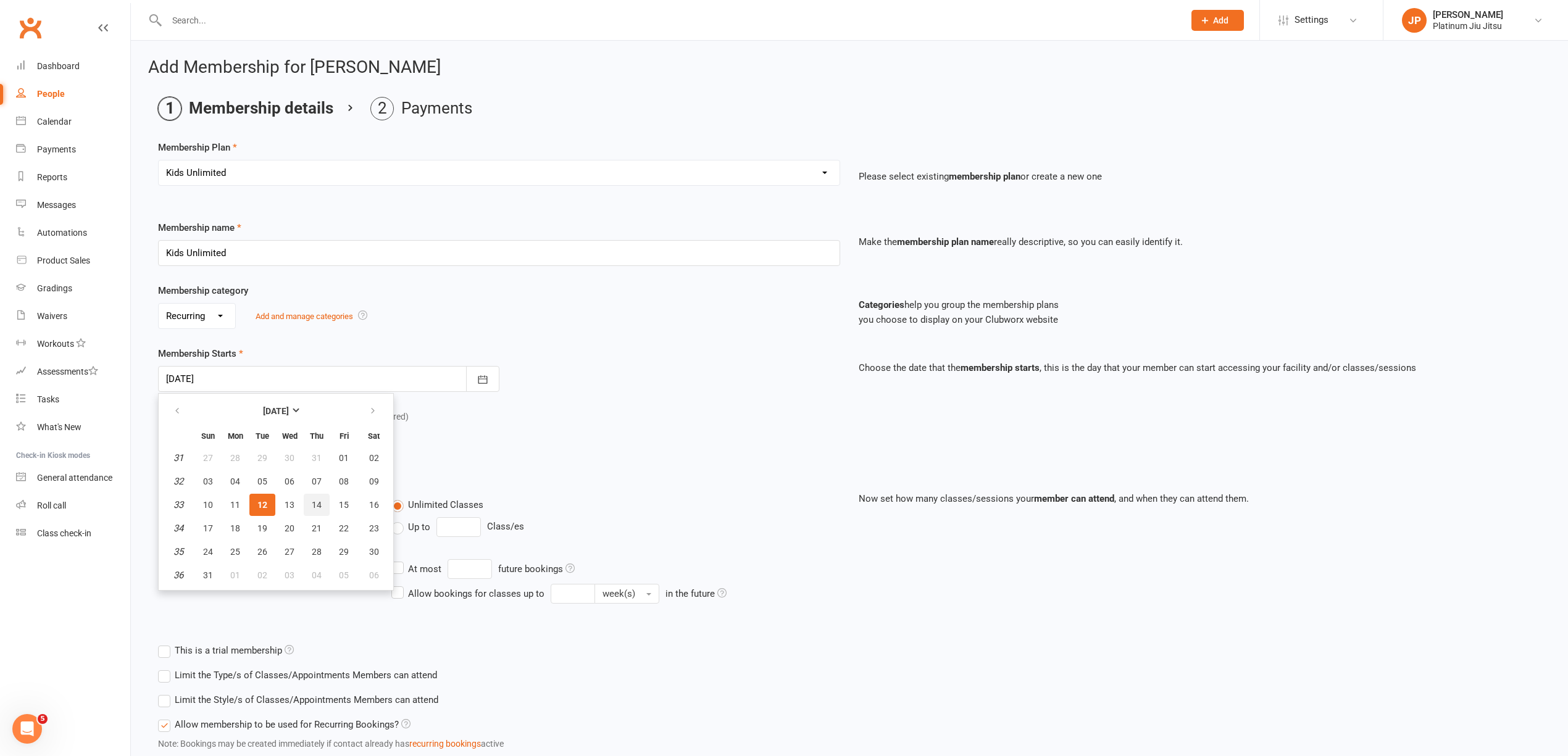
click at [316, 507] on span "14" at bounding box center [317, 505] width 10 height 10
type input "[DATE]"
click at [646, 409] on div "Membership Starts [DATE] [DATE] Sun Mon Tue Wed Thu Fri Sat 31 27 28 29 30 31 0…" at bounding box center [849, 378] width 1401 height 63
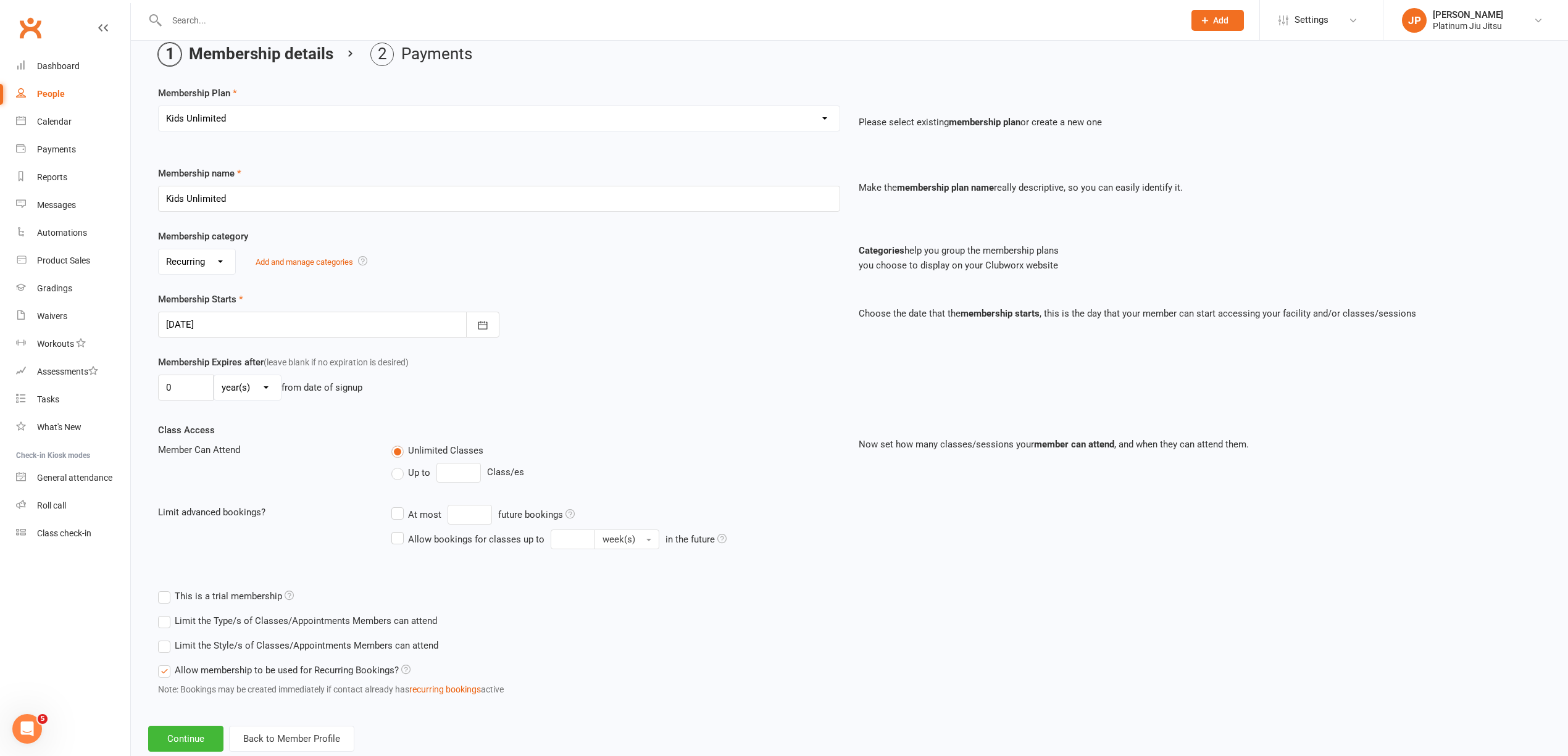
scroll to position [89, 0]
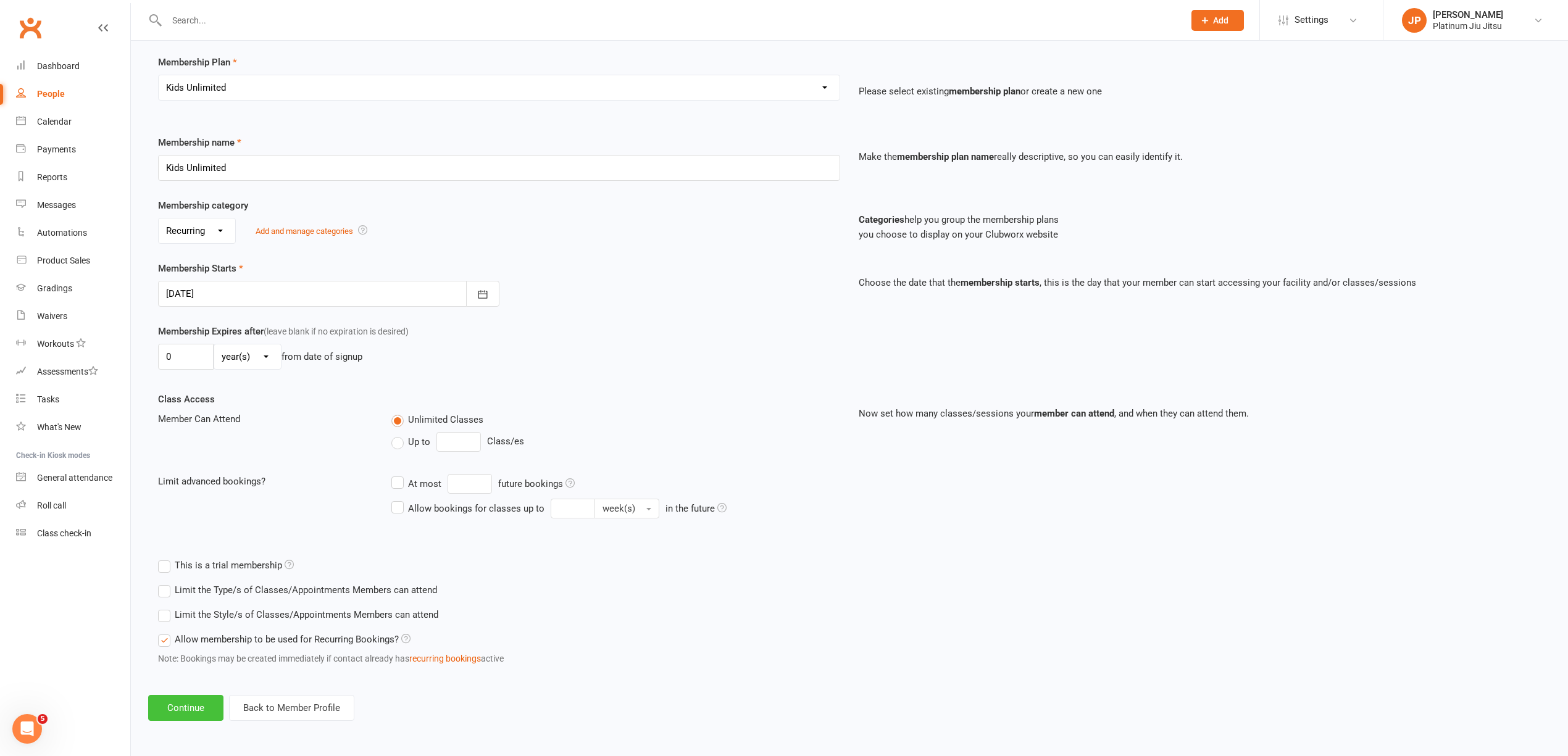
click at [188, 707] on button "Continue" at bounding box center [185, 707] width 75 height 26
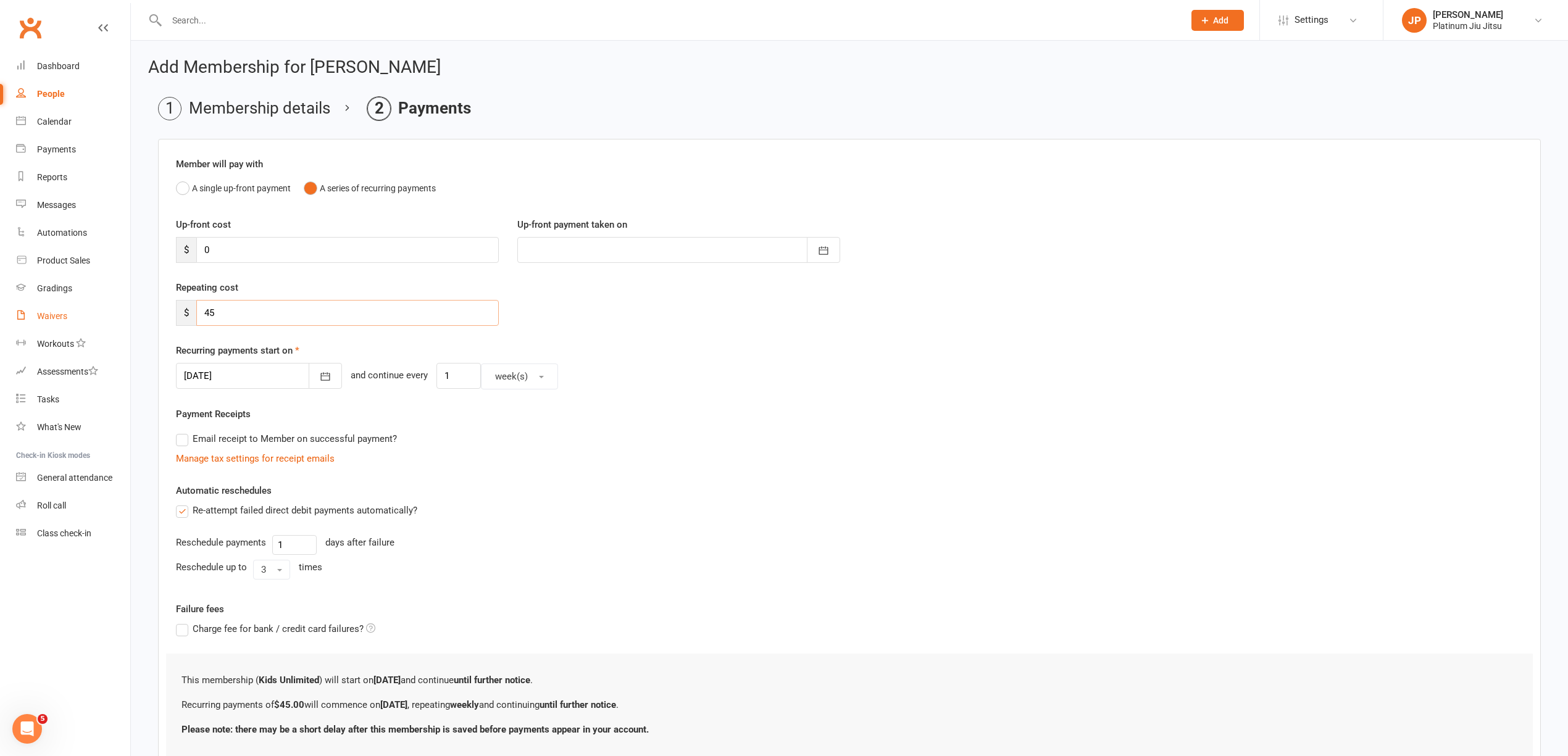
drag, startPoint x: 246, startPoint y: 315, endPoint x: 79, endPoint y: 311, distance: 167.0
click at [87, 315] on ui-view "Prospect Member Non-attending contact Class / event Appointment Grading event T…" at bounding box center [784, 416] width 1568 height 827
type input "35"
click at [637, 332] on div "Repeating cost $ 35" at bounding box center [849, 312] width 1365 height 63
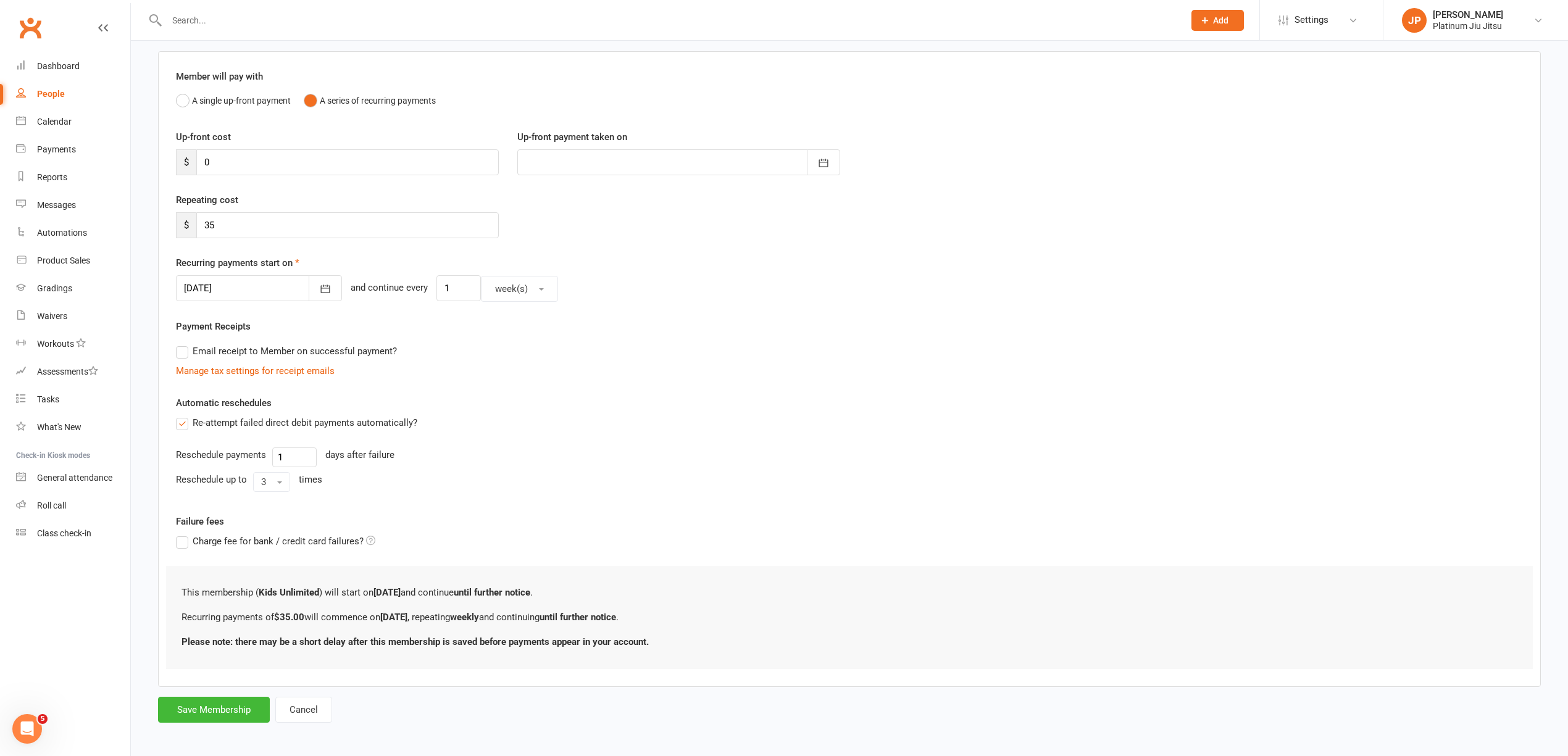
scroll to position [94, 0]
click at [206, 709] on button "Save Membership" at bounding box center [214, 705] width 112 height 26
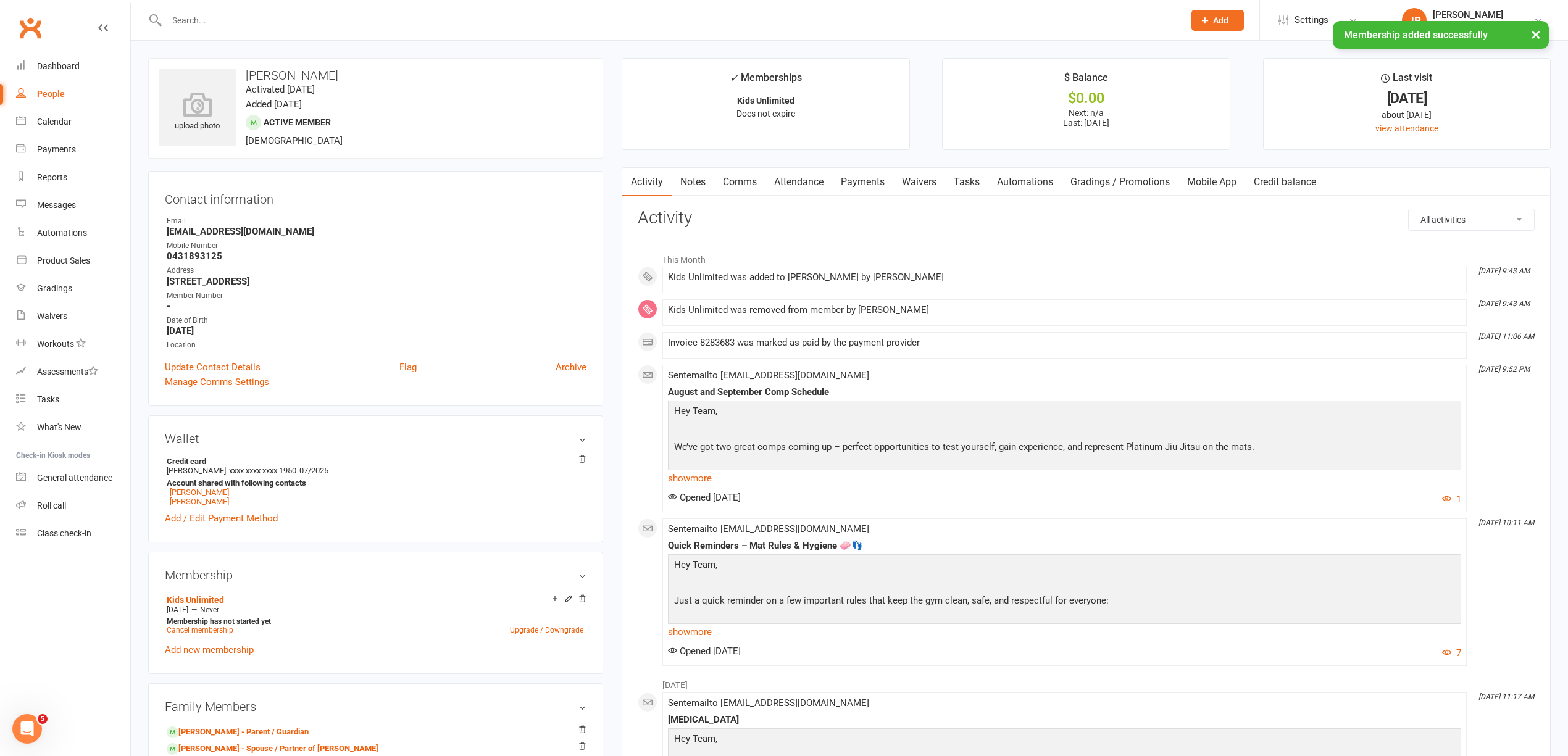
click at [917, 181] on link "Waivers" at bounding box center [919, 182] width 52 height 28
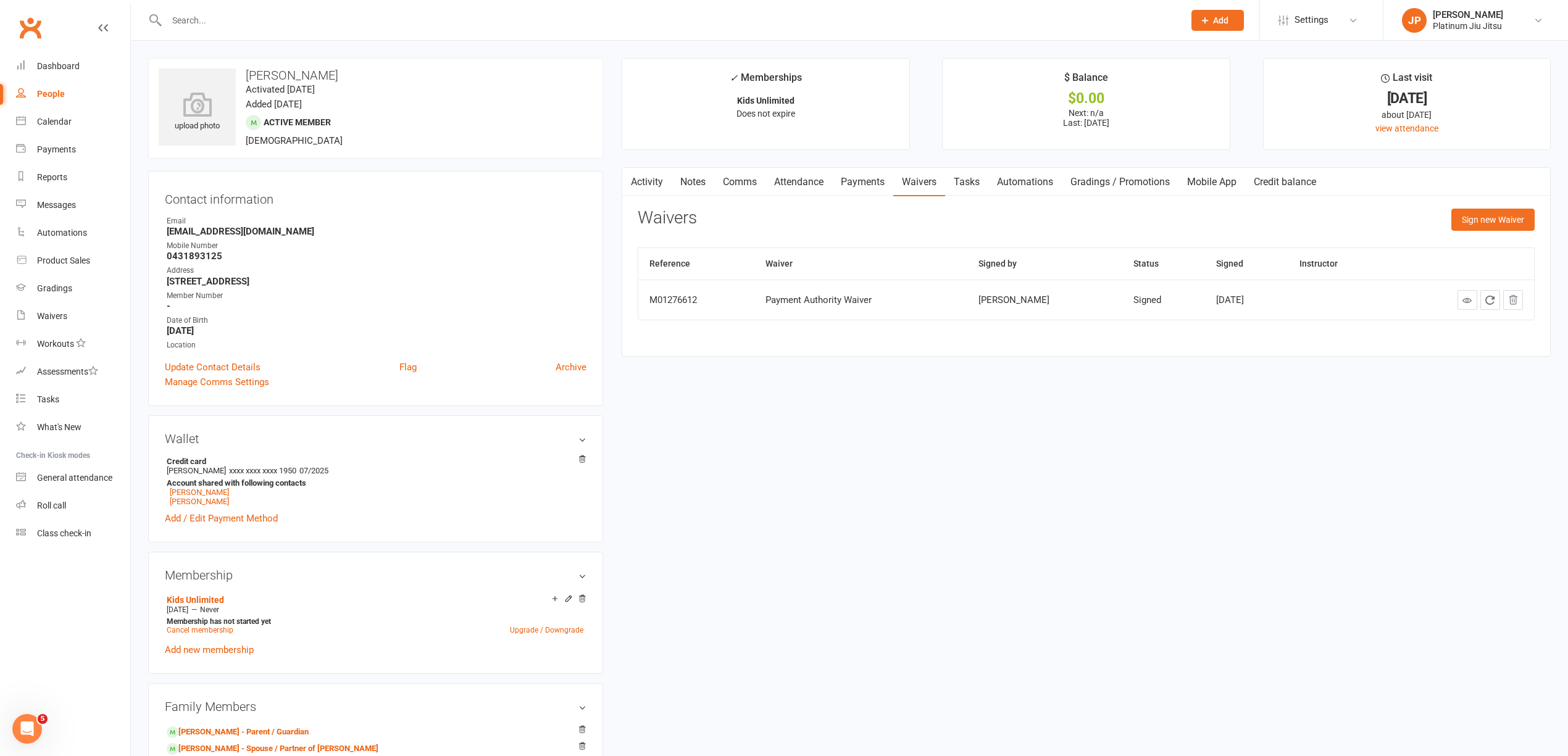
click at [868, 181] on link "Payments" at bounding box center [862, 182] width 61 height 28
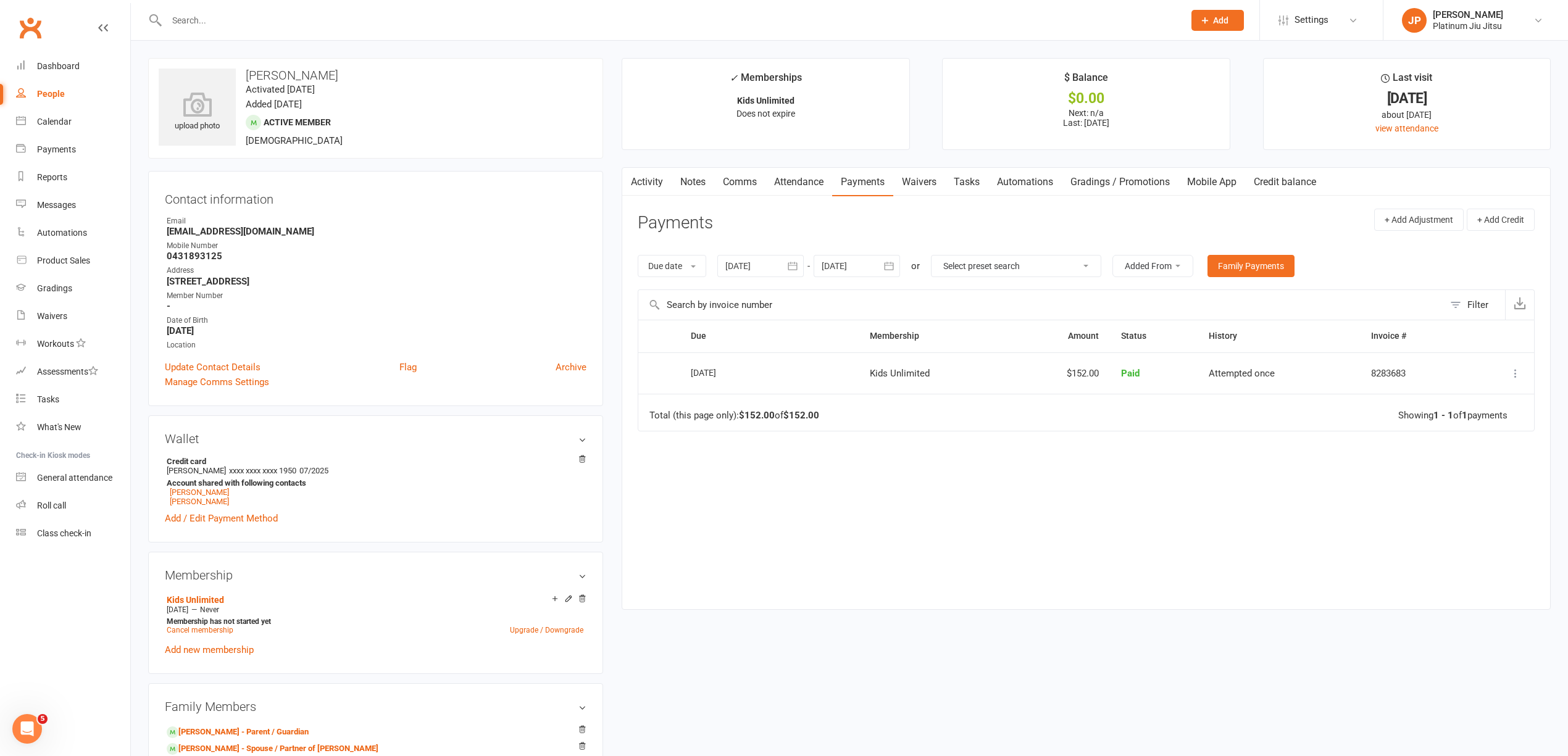
click at [1119, 512] on div "Due Contact Membership Amount Status History Invoice # Select this [DATE] [PERS…" at bounding box center [1086, 455] width 897 height 270
click at [972, 484] on div "Due Contact Membership Amount Status History Invoice # Select this [DATE] [PERS…" at bounding box center [1086, 455] width 897 height 270
click at [71, 56] on link "Dashboard" at bounding box center [73, 66] width 114 height 28
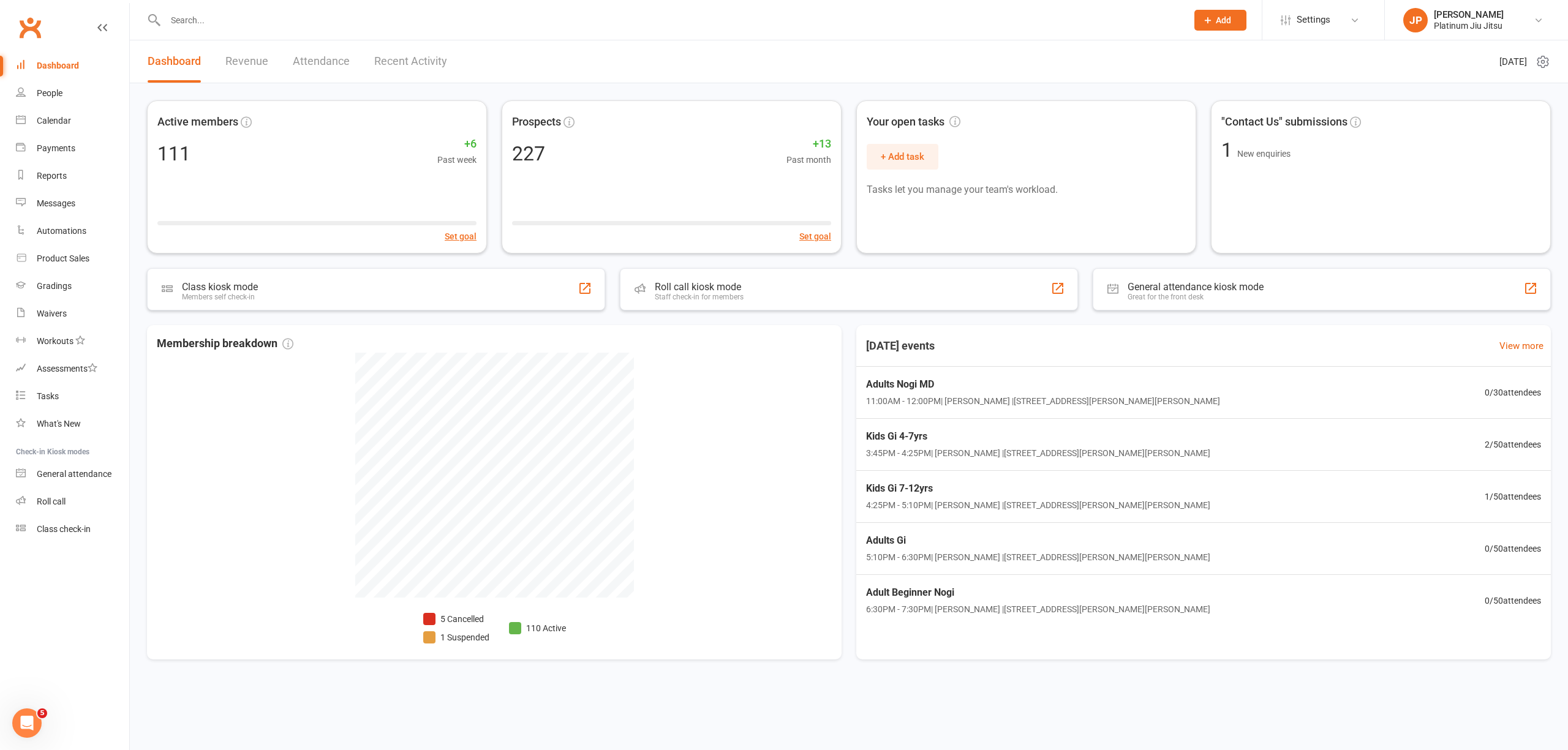
click at [61, 64] on div "Dashboard" at bounding box center [58, 66] width 42 height 10
